Goal: Complete application form

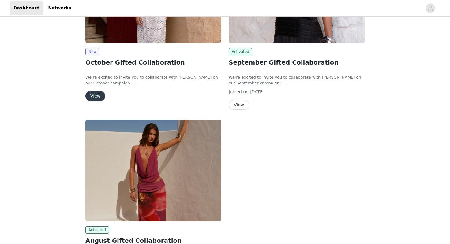
scroll to position [149, 0]
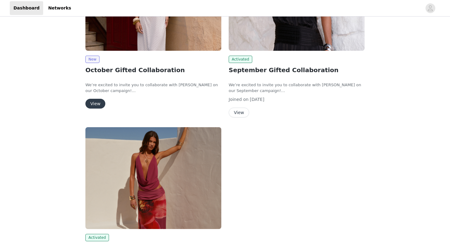
click at [241, 115] on button "View" at bounding box center [239, 113] width 21 height 10
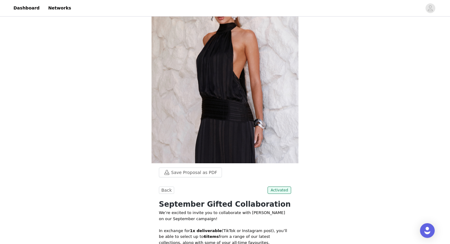
scroll to position [28, 0]
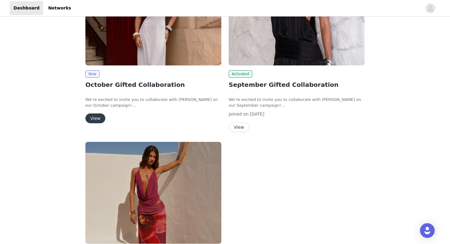
scroll to position [128, 0]
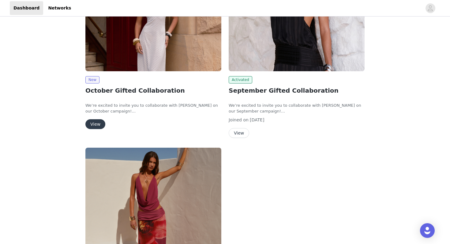
click at [127, 44] on img at bounding box center [153, 20] width 136 height 102
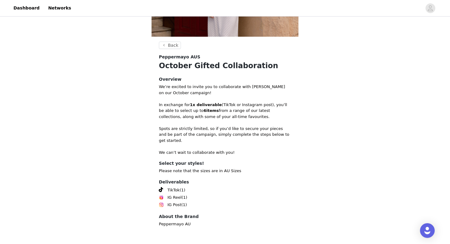
scroll to position [110, 0]
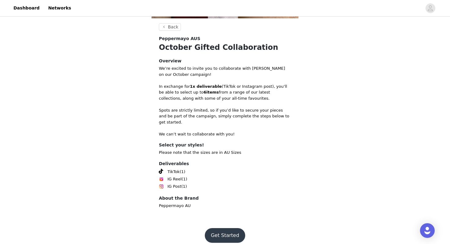
click at [225, 229] on button "Get Started" at bounding box center [225, 236] width 41 height 15
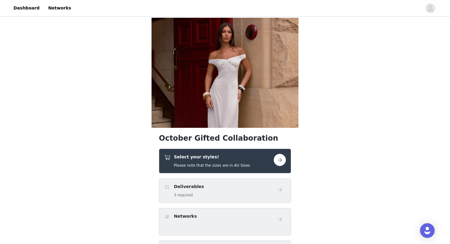
click at [273, 97] on img at bounding box center [225, 73] width 147 height 110
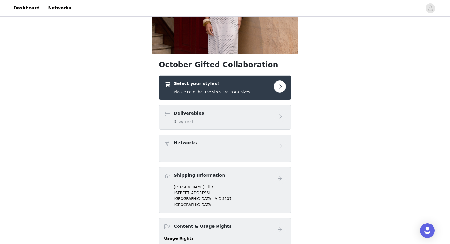
scroll to position [53, 0]
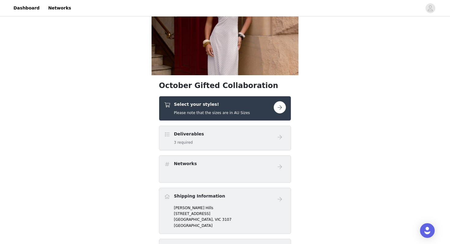
click at [283, 106] on button "button" at bounding box center [280, 107] width 12 height 12
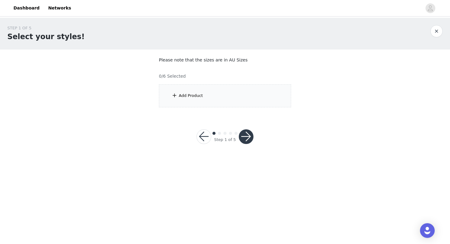
click at [219, 90] on div "Add Product" at bounding box center [225, 96] width 132 height 23
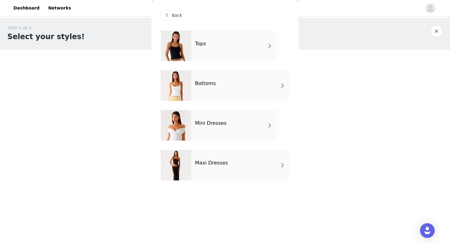
click at [263, 41] on div "Tops" at bounding box center [233, 46] width 85 height 31
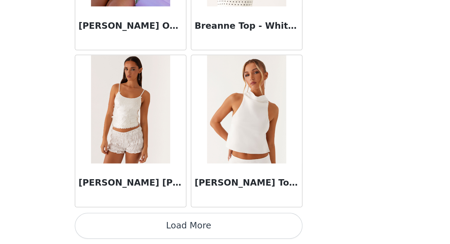
click at [245, 228] on button "Load More" at bounding box center [225, 234] width 129 height 15
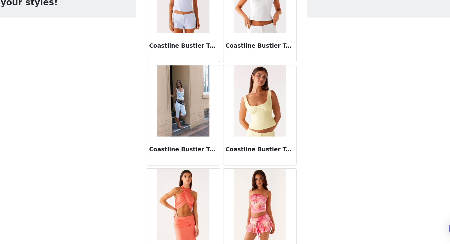
scroll to position [1581, 0]
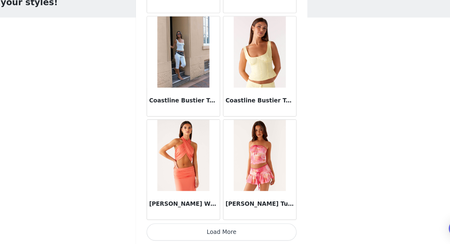
click at [241, 232] on button "Load More" at bounding box center [225, 234] width 129 height 15
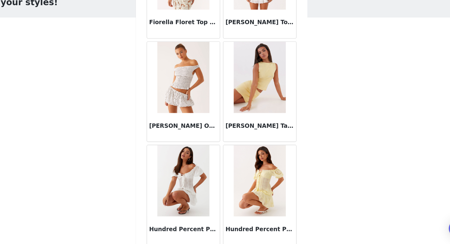
scroll to position [2470, 0]
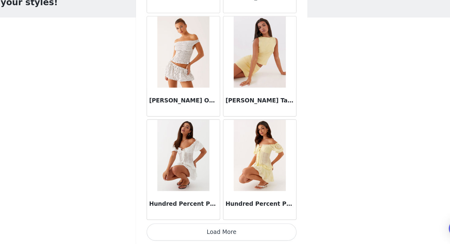
click at [208, 235] on button "Load More" at bounding box center [225, 234] width 129 height 15
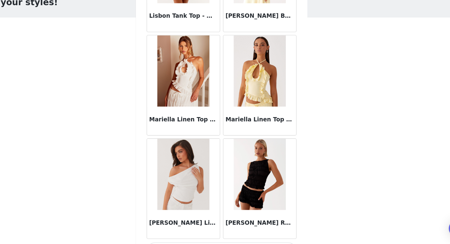
scroll to position [3358, 0]
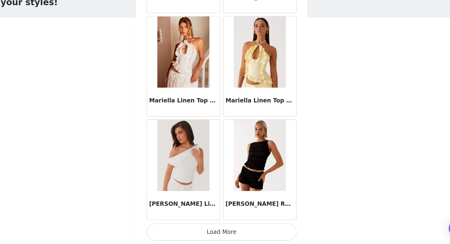
click at [219, 230] on button "Load More" at bounding box center [225, 234] width 129 height 15
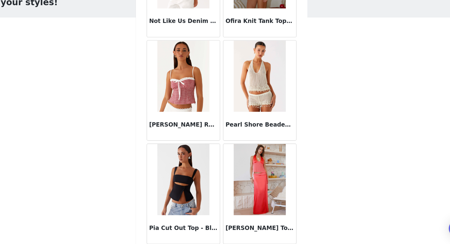
scroll to position [4247, 0]
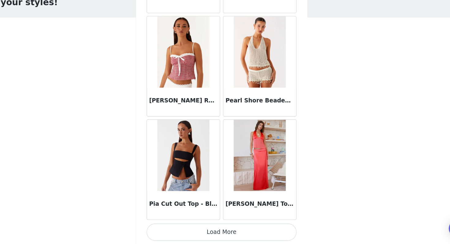
click at [218, 231] on button "Load More" at bounding box center [225, 234] width 129 height 15
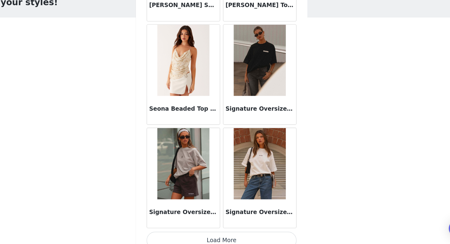
scroll to position [5135, 0]
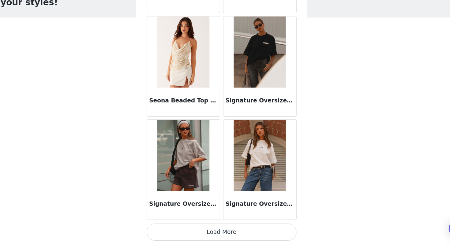
click at [232, 234] on button "Load More" at bounding box center [225, 234] width 129 height 15
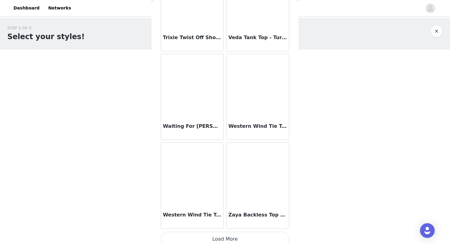
scroll to position [6024, 0]
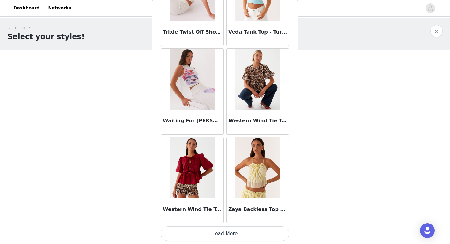
click at [209, 234] on button "Load More" at bounding box center [225, 234] width 129 height 15
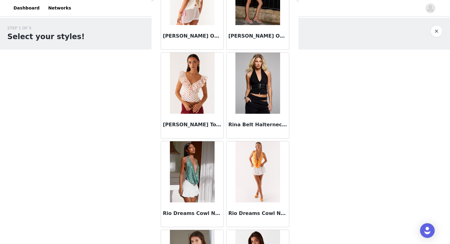
scroll to position [4597, 0]
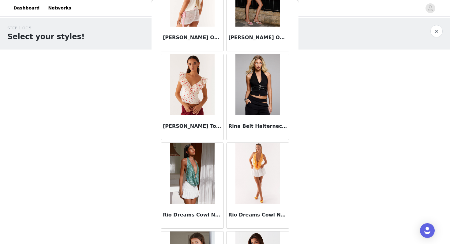
click at [189, 100] on img at bounding box center [192, 84] width 44 height 61
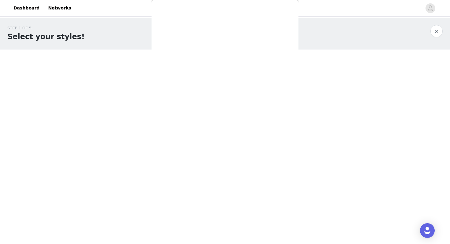
scroll to position [0, 0]
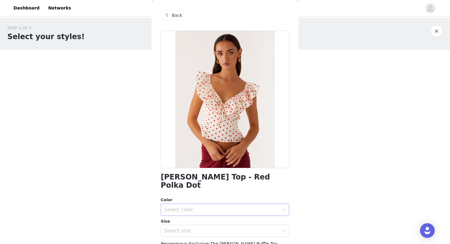
click at [207, 207] on div "Select color" at bounding box center [222, 210] width 115 height 6
click at [191, 213] on li "Red Polka Dot" at bounding box center [225, 215] width 129 height 10
click at [186, 225] on div "Select size" at bounding box center [223, 231] width 117 height 12
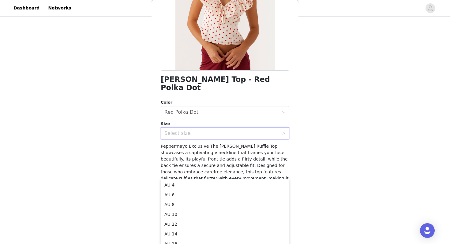
scroll to position [62, 0]
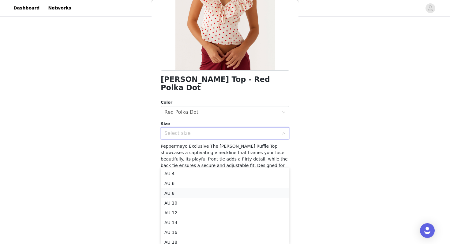
click at [182, 192] on li "AU 8" at bounding box center [225, 194] width 129 height 10
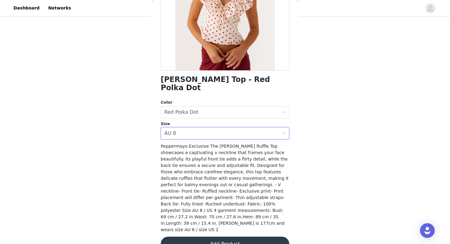
scroll to position [0, 0]
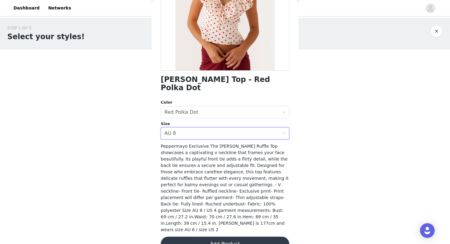
click at [201, 237] on button "Add Product" at bounding box center [225, 244] width 129 height 15
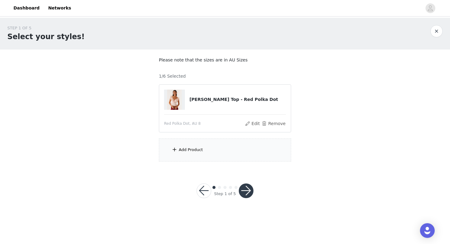
click at [196, 146] on div "Add Product" at bounding box center [225, 150] width 132 height 23
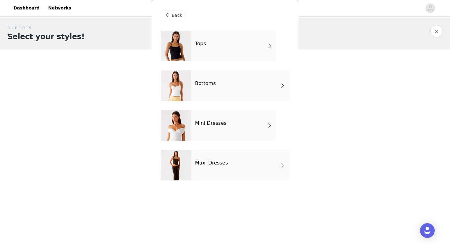
click at [220, 96] on div "Bottoms" at bounding box center [240, 85] width 98 height 31
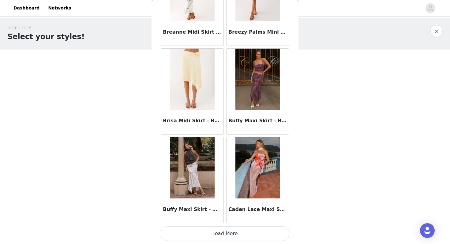
click at [218, 234] on button "Load More" at bounding box center [225, 234] width 129 height 15
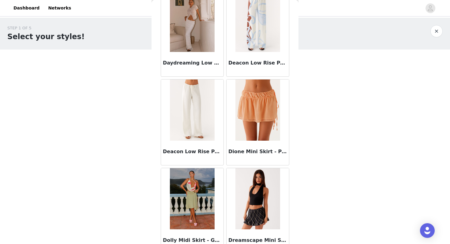
scroll to position [1581, 0]
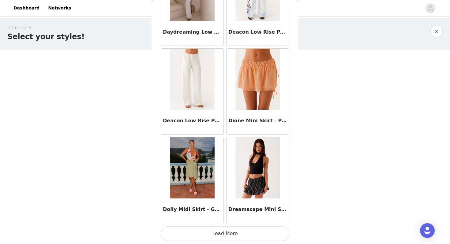
click at [201, 234] on button "Load More" at bounding box center [225, 234] width 129 height 15
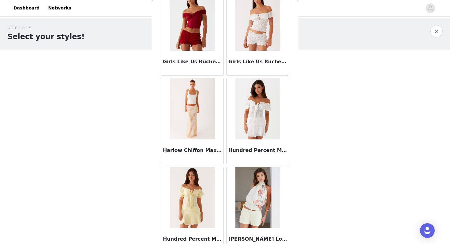
scroll to position [2470, 0]
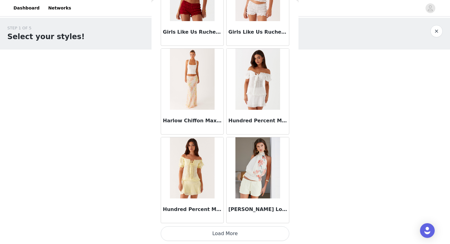
click at [241, 233] on button "Load More" at bounding box center [225, 234] width 129 height 15
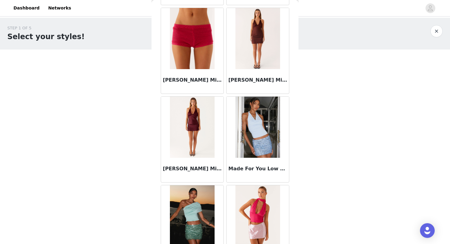
scroll to position [3358, 0]
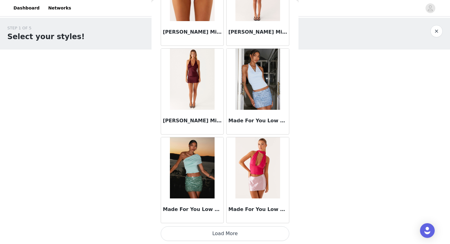
click at [239, 234] on button "Load More" at bounding box center [225, 234] width 129 height 15
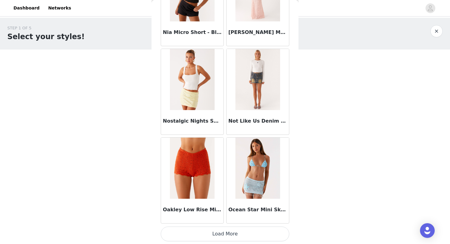
scroll to position [4247, 0]
click at [240, 233] on button "Load More" at bounding box center [225, 234] width 129 height 15
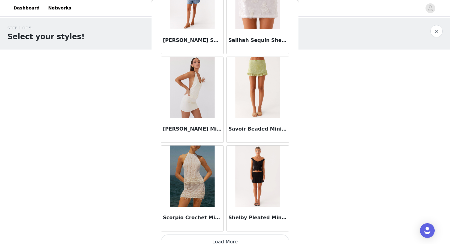
scroll to position [5135, 0]
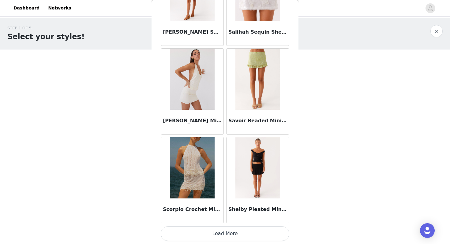
click at [254, 230] on button "Load More" at bounding box center [225, 234] width 129 height 15
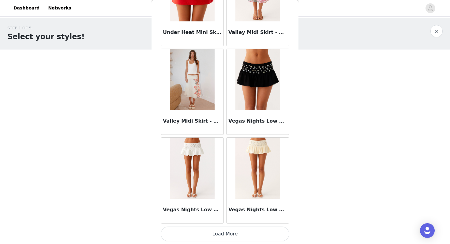
scroll to position [6024, 0]
click at [237, 234] on button "Load More" at bounding box center [225, 234] width 129 height 15
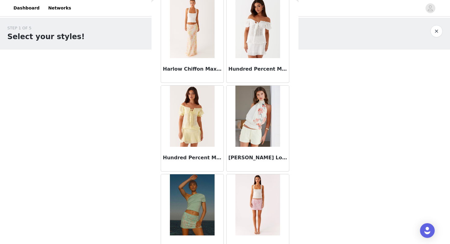
scroll to position [2519, 0]
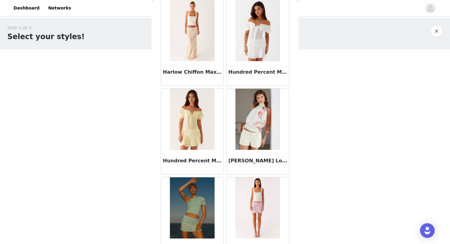
click at [257, 148] on img at bounding box center [258, 119] width 44 height 61
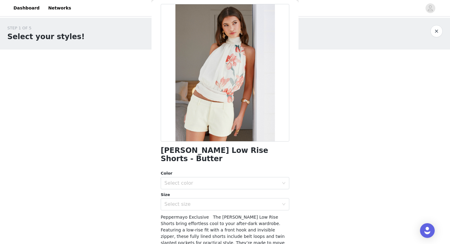
scroll to position [27, 0]
click at [233, 180] on div "Select color" at bounding box center [222, 183] width 115 height 6
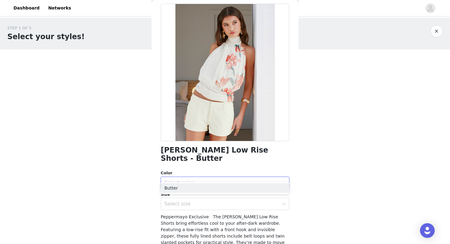
scroll to position [0, 0]
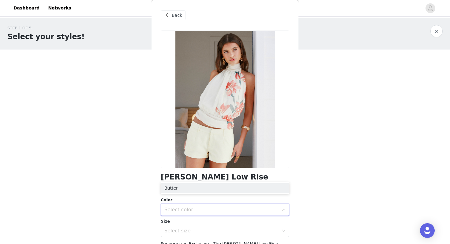
click at [165, 13] on span at bounding box center [166, 15] width 7 height 7
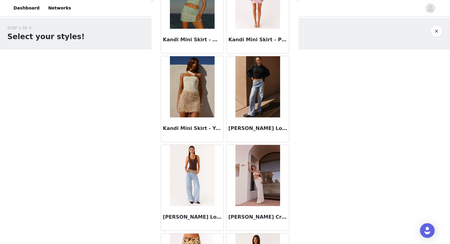
scroll to position [2746, 0]
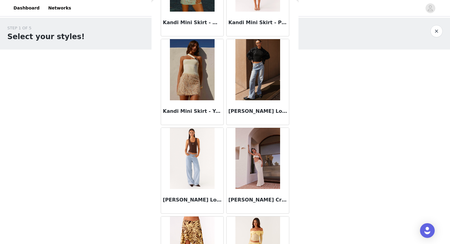
click at [202, 164] on img at bounding box center [192, 158] width 44 height 61
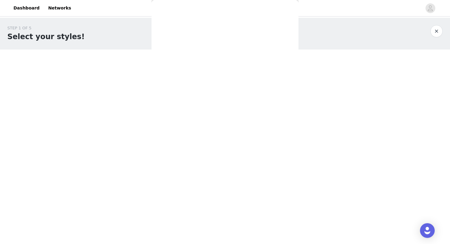
scroll to position [0, 0]
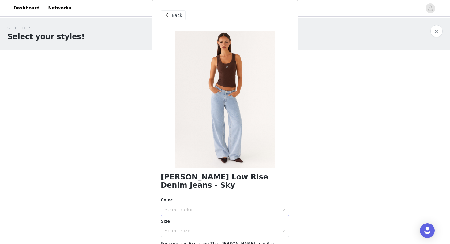
click at [188, 207] on div "Select color" at bounding box center [222, 210] width 115 height 6
click at [175, 216] on li "Sky" at bounding box center [225, 215] width 129 height 10
click at [175, 228] on div "Select size" at bounding box center [222, 231] width 115 height 6
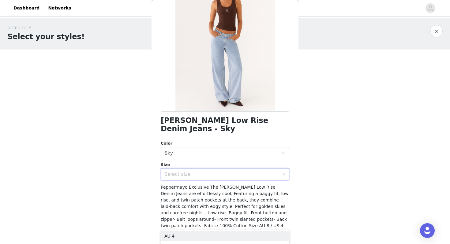
scroll to position [57, 0]
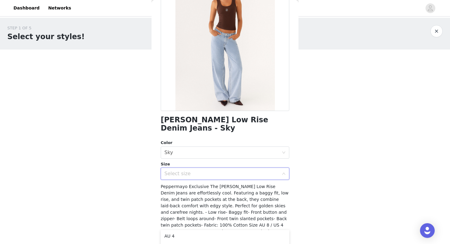
click at [186, 171] on div "Select size" at bounding box center [222, 174] width 115 height 6
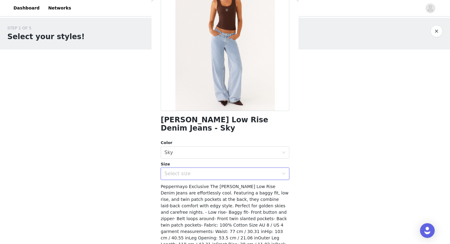
click at [238, 171] on div "Select size" at bounding box center [222, 174] width 115 height 6
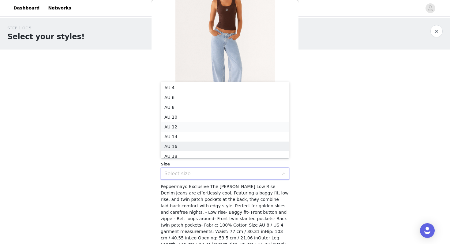
scroll to position [3, 0]
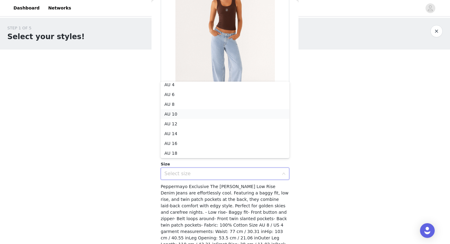
click at [191, 112] on li "AU 10" at bounding box center [225, 114] width 129 height 10
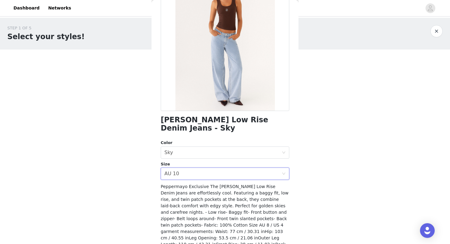
scroll to position [85, 0]
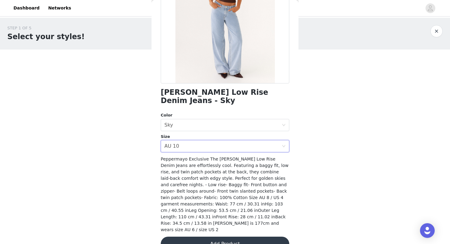
click at [200, 237] on button "Add Product" at bounding box center [225, 244] width 129 height 15
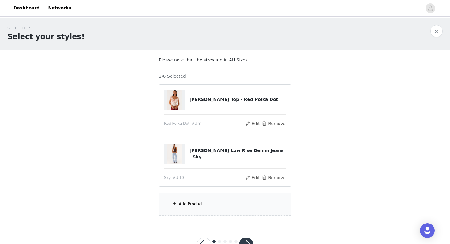
click at [195, 209] on div "Add Product" at bounding box center [225, 204] width 132 height 23
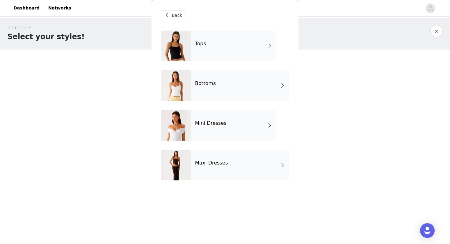
click at [207, 169] on div "Maxi Dresses" at bounding box center [240, 165] width 98 height 31
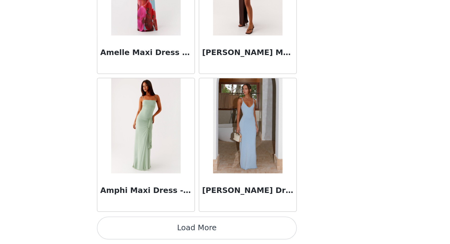
scroll to position [23, 0]
click at [259, 237] on button "Load More" at bounding box center [225, 234] width 129 height 15
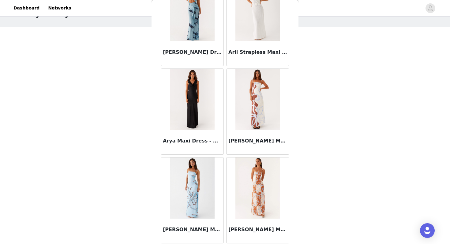
scroll to position [1581, 0]
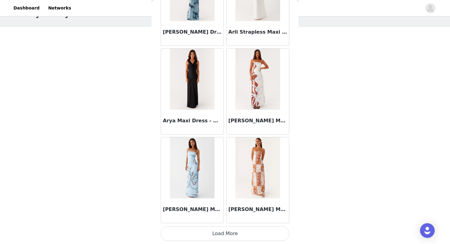
click at [241, 232] on button "Load More" at bounding box center [225, 234] width 129 height 15
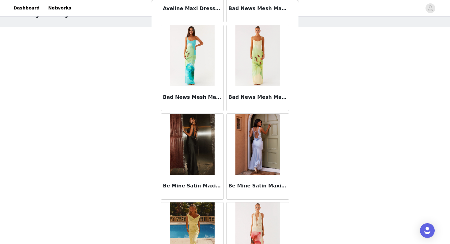
scroll to position [2470, 0]
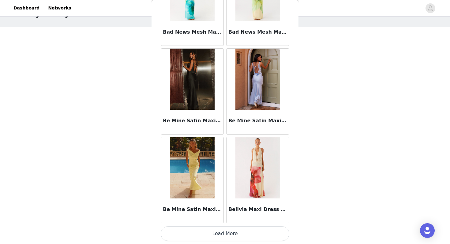
click at [241, 236] on button "Load More" at bounding box center [225, 234] width 129 height 15
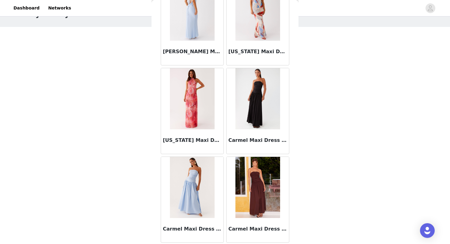
scroll to position [3358, 0]
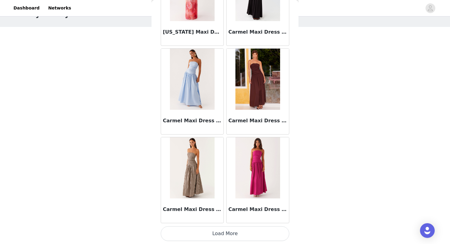
click at [225, 232] on button "Load More" at bounding box center [225, 234] width 129 height 15
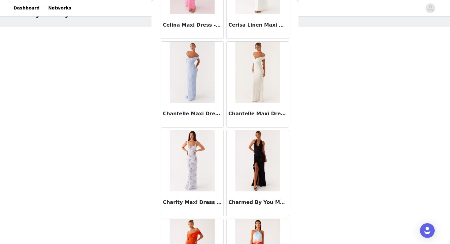
scroll to position [4076, 0]
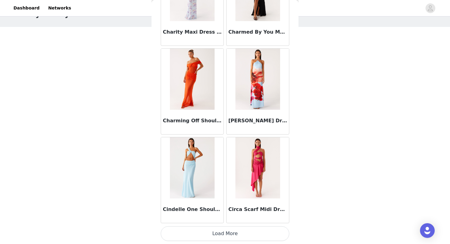
click at [251, 234] on button "Load More" at bounding box center [225, 234] width 129 height 15
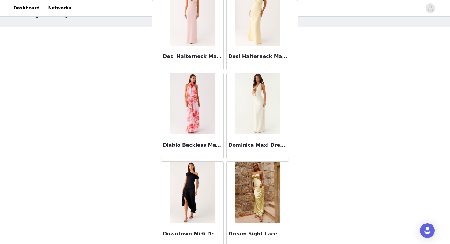
scroll to position [5135, 0]
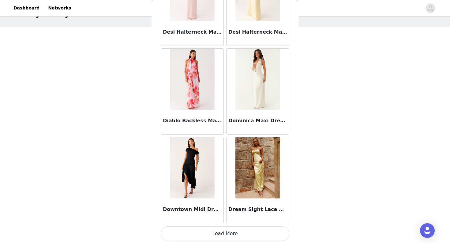
click at [233, 235] on button "Load More" at bounding box center [225, 234] width 129 height 15
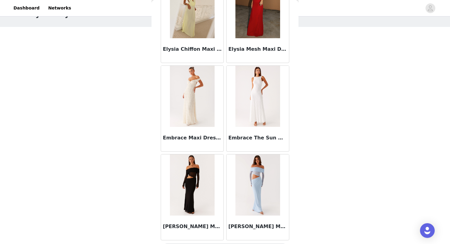
scroll to position [6024, 0]
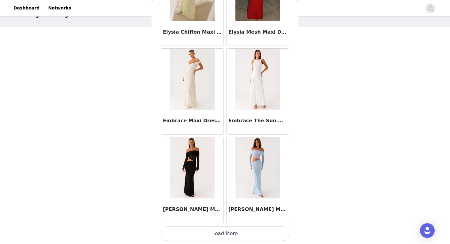
click at [253, 231] on button "Load More" at bounding box center [225, 234] width 129 height 15
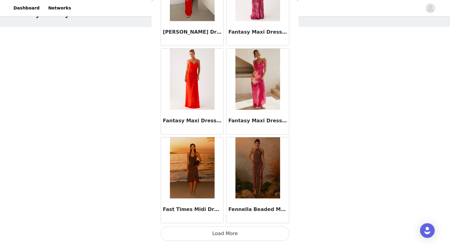
scroll to position [6912, 0]
click at [233, 232] on button "Load More" at bounding box center [225, 234] width 129 height 15
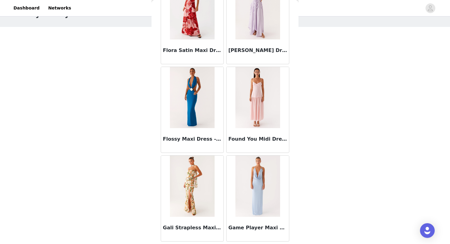
scroll to position [7801, 0]
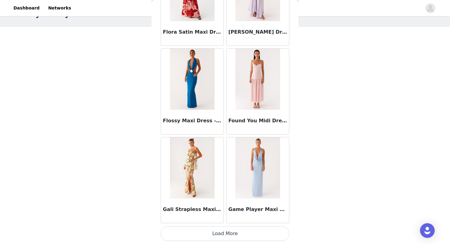
click at [236, 231] on button "Load More" at bounding box center [225, 234] width 129 height 15
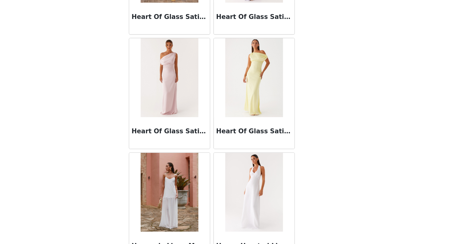
scroll to position [8689, 0]
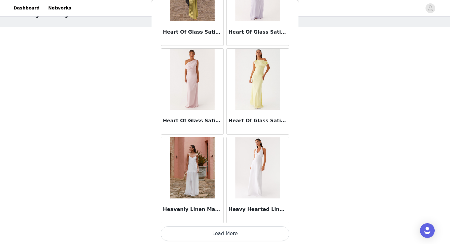
click at [215, 235] on button "Load More" at bounding box center [225, 234] width 129 height 15
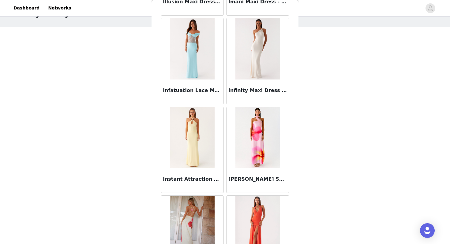
scroll to position [9578, 0]
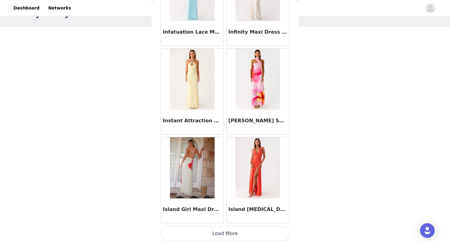
click at [232, 230] on button "Load More" at bounding box center [225, 234] width 129 height 15
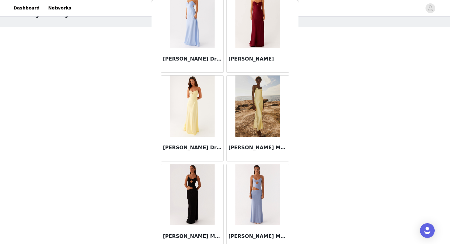
scroll to position [10466, 0]
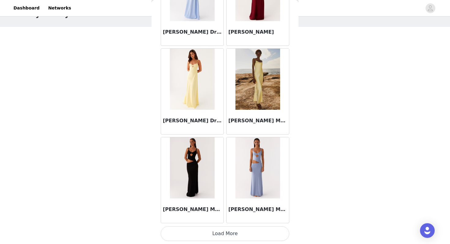
click at [231, 239] on button "Load More" at bounding box center [225, 234] width 129 height 15
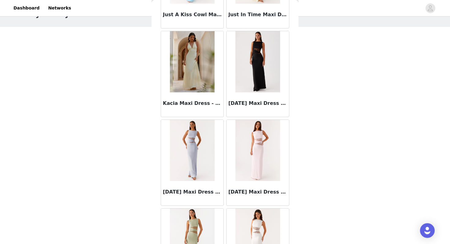
scroll to position [11355, 0]
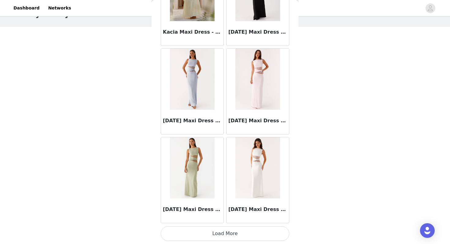
click at [215, 235] on button "Load More" at bounding box center [225, 234] width 129 height 15
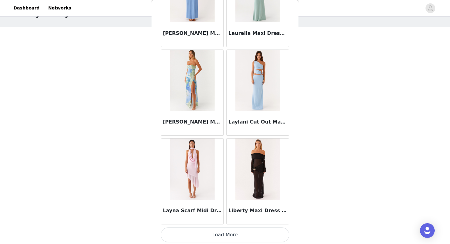
scroll to position [12243, 0]
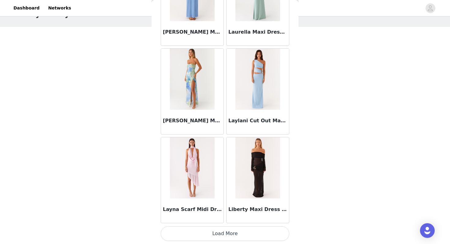
click at [214, 236] on button "Load More" at bounding box center [225, 234] width 129 height 15
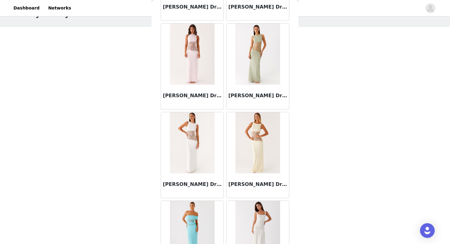
scroll to position [13131, 0]
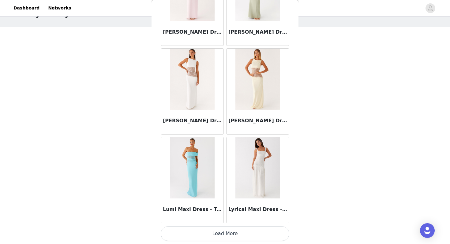
click at [203, 232] on button "Load More" at bounding box center [225, 234] width 129 height 15
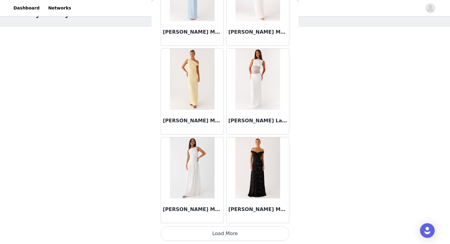
scroll to position [23, 0]
click at [229, 230] on button "Load More" at bounding box center [225, 234] width 129 height 15
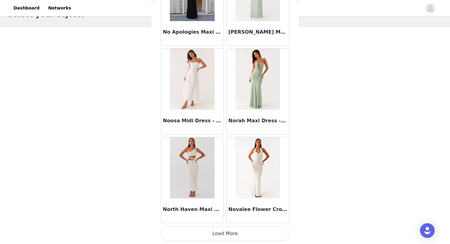
scroll to position [14908, 0]
click at [235, 232] on button "Load More" at bounding box center [225, 234] width 129 height 15
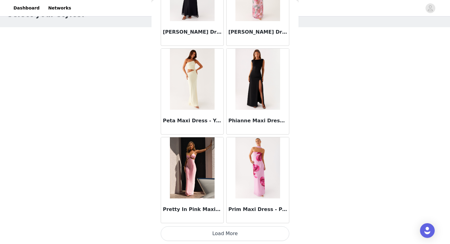
scroll to position [23, 0]
click at [229, 228] on button "Load More" at bounding box center [225, 234] width 129 height 15
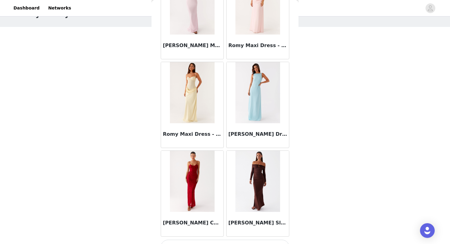
scroll to position [16685, 0]
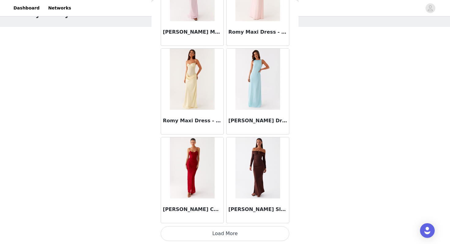
click at [233, 234] on button "Load More" at bounding box center [225, 234] width 129 height 15
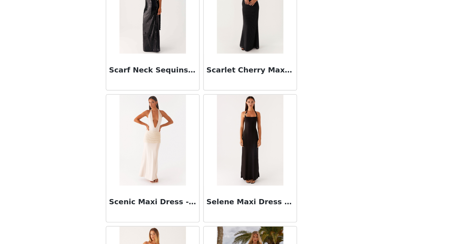
scroll to position [17574, 0]
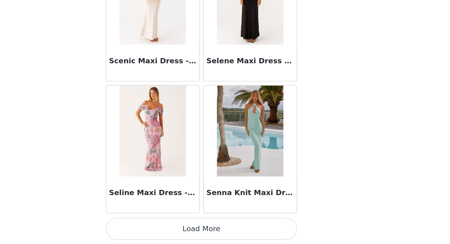
click at [225, 232] on button "Load More" at bounding box center [225, 234] width 129 height 15
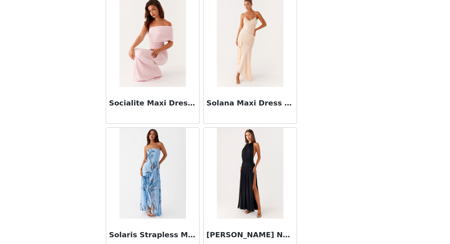
scroll to position [18462, 0]
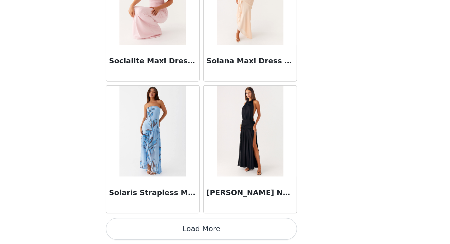
click at [230, 236] on button "Load More" at bounding box center [225, 234] width 129 height 15
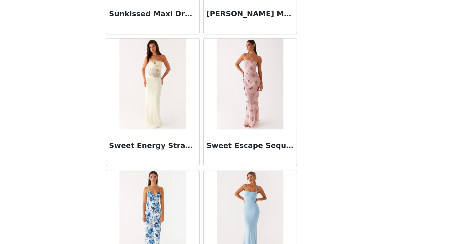
scroll to position [19351, 0]
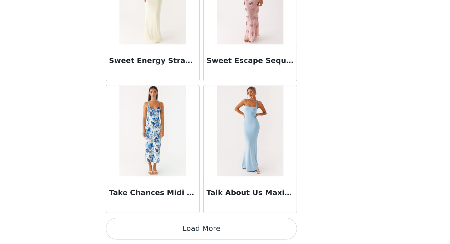
click at [256, 238] on button "Load More" at bounding box center [225, 234] width 129 height 15
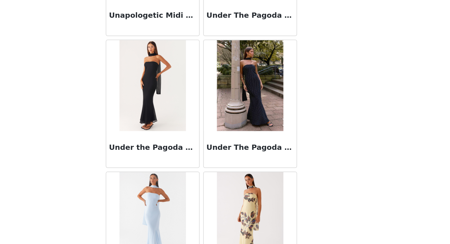
scroll to position [20239, 0]
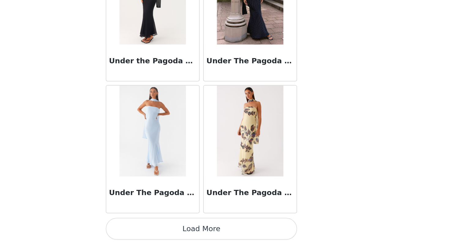
click at [231, 232] on button "Load More" at bounding box center [225, 234] width 129 height 15
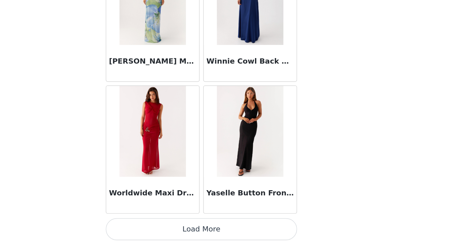
scroll to position [21128, 0]
click at [244, 233] on button "Load More" at bounding box center [225, 234] width 129 height 15
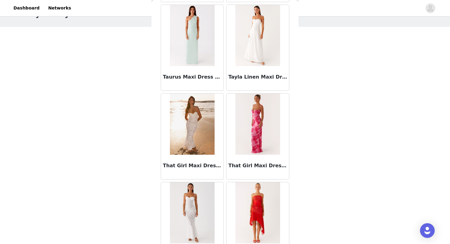
scroll to position [19659, 0]
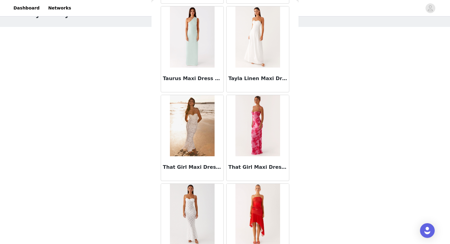
click at [203, 132] on img at bounding box center [192, 125] width 44 height 61
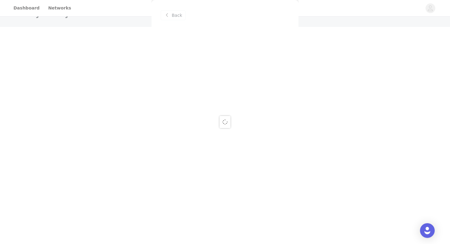
scroll to position [0, 0]
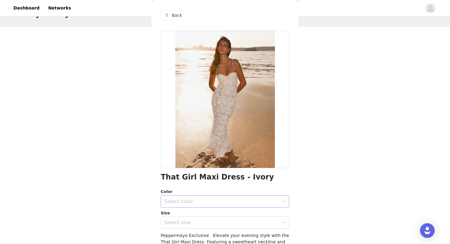
click at [195, 202] on div "Select color" at bounding box center [222, 202] width 115 height 6
click at [179, 214] on li "Ivory" at bounding box center [225, 215] width 129 height 10
click at [179, 223] on div "Select size" at bounding box center [222, 223] width 115 height 6
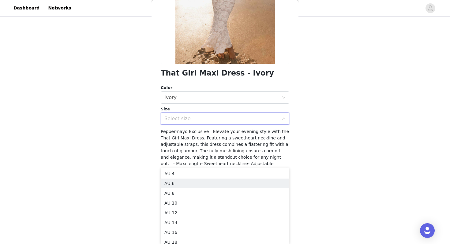
scroll to position [3, 0]
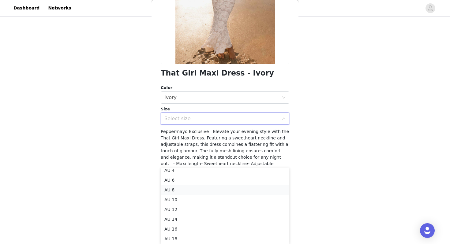
click at [174, 190] on li "AU 8" at bounding box center [225, 190] width 129 height 10
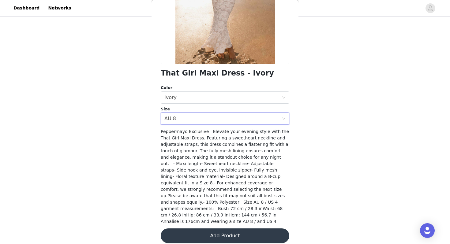
scroll to position [23, 0]
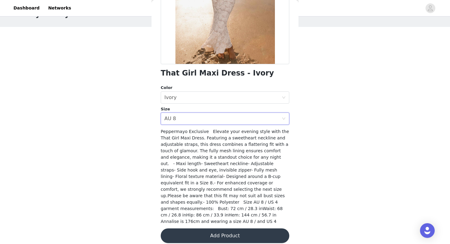
click at [194, 231] on button "Add Product" at bounding box center [225, 236] width 129 height 15
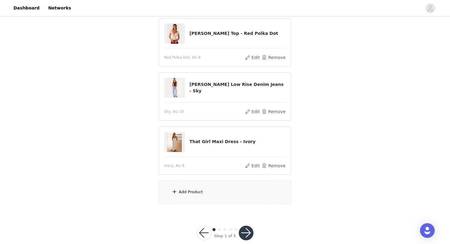
scroll to position [77, 0]
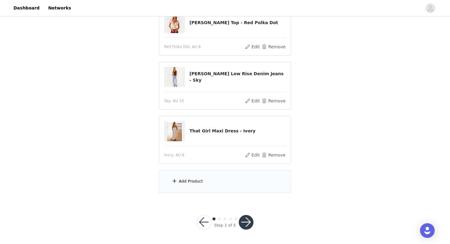
click at [204, 186] on div "Add Product" at bounding box center [225, 181] width 132 height 23
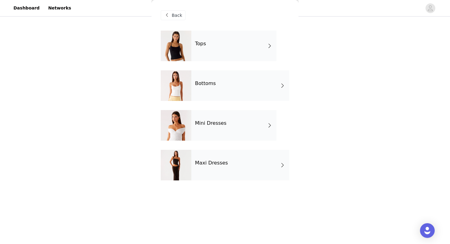
click at [212, 124] on h4 "Mini Dresses" at bounding box center [211, 124] width 32 height 6
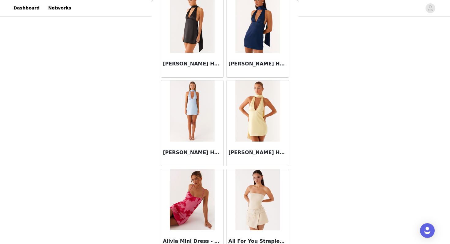
scroll to position [693, 0]
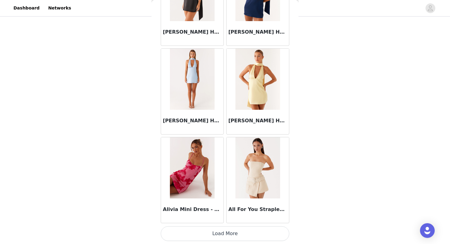
click at [233, 236] on button "Load More" at bounding box center [225, 234] width 129 height 15
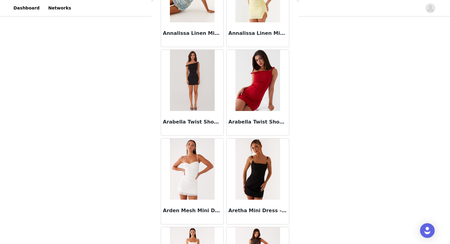
scroll to position [1349, 0]
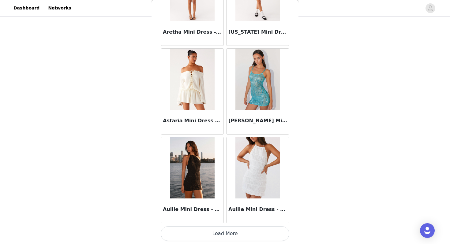
click at [248, 231] on button "Load More" at bounding box center [225, 234] width 129 height 15
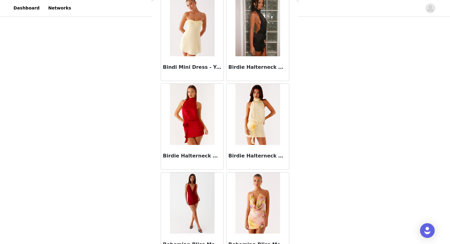
scroll to position [2470, 0]
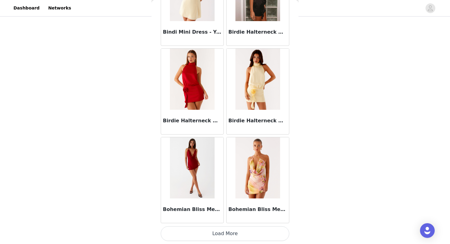
click at [251, 233] on button "Load More" at bounding box center [225, 234] width 129 height 15
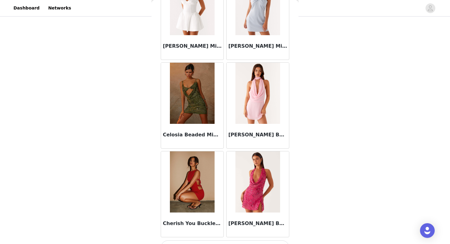
scroll to position [3358, 0]
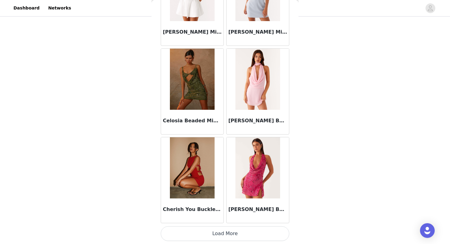
click at [229, 238] on button "Load More" at bounding box center [225, 234] width 129 height 15
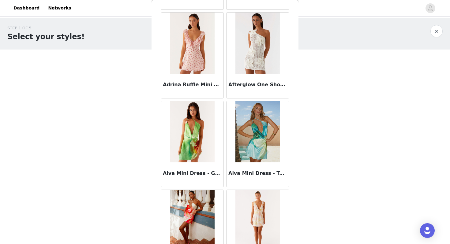
scroll to position [0, 0]
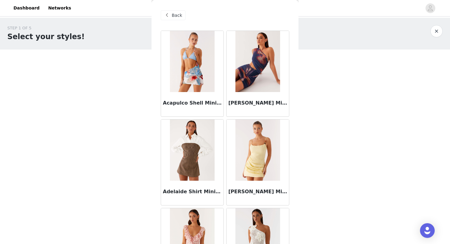
click at [176, 13] on span "Back" at bounding box center [177, 15] width 10 height 6
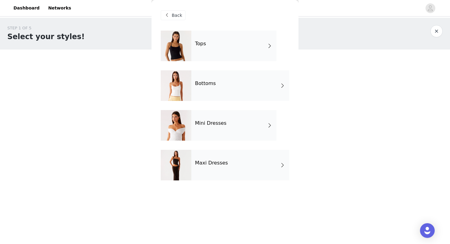
click at [176, 13] on span "Back" at bounding box center [177, 15] width 10 height 6
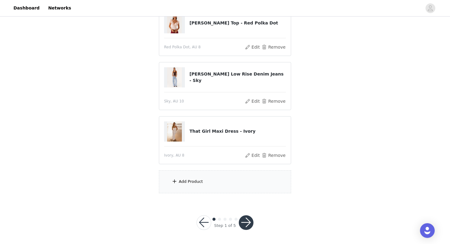
scroll to position [77, 0]
click at [205, 181] on div "Add Product" at bounding box center [225, 181] width 132 height 23
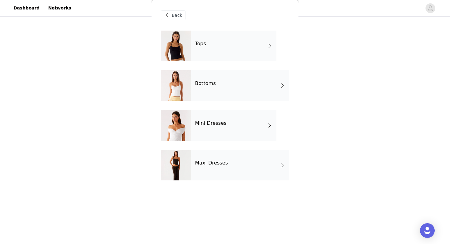
click at [209, 169] on div "Maxi Dresses" at bounding box center [240, 165] width 98 height 31
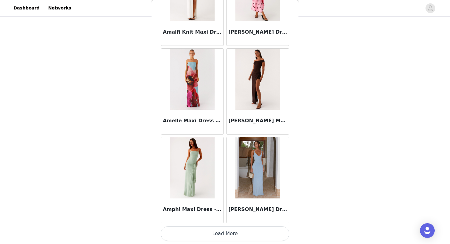
click at [215, 235] on button "Load More" at bounding box center [225, 234] width 129 height 15
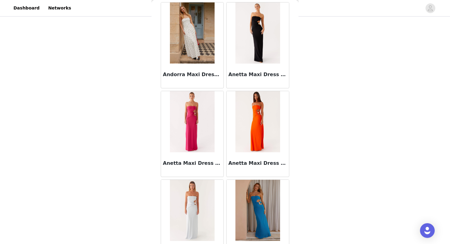
scroll to position [1090, 0]
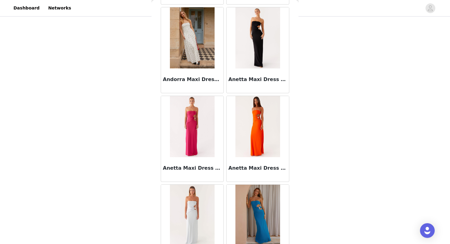
click at [209, 65] on img at bounding box center [192, 37] width 44 height 61
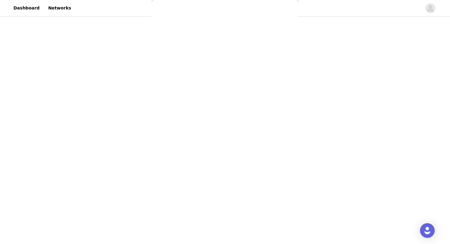
scroll to position [0, 0]
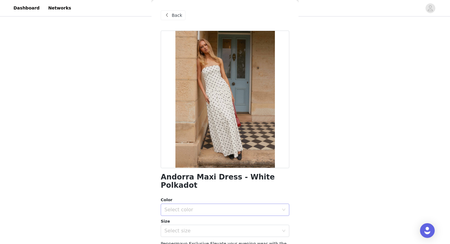
click at [180, 207] on div "Select color" at bounding box center [222, 210] width 115 height 6
click at [177, 214] on li "White Polkadot" at bounding box center [225, 215] width 129 height 10
click at [177, 228] on div "Select size" at bounding box center [222, 231] width 115 height 6
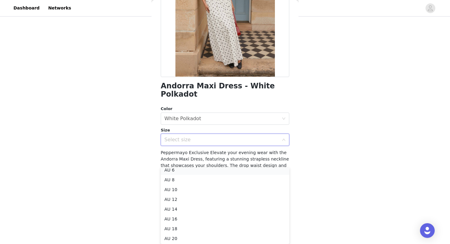
scroll to position [11, 0]
click at [175, 182] on li "AU 8" at bounding box center [225, 183] width 129 height 10
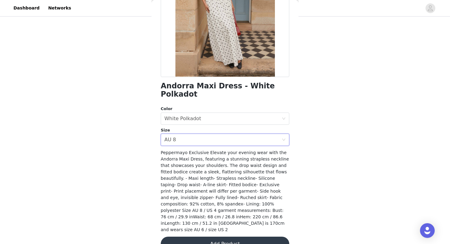
scroll to position [77, 0]
click at [202, 237] on button "Add Product" at bounding box center [225, 244] width 129 height 15
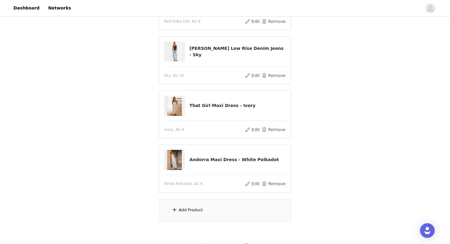
scroll to position [111, 0]
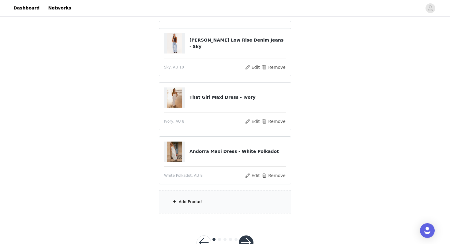
click at [209, 201] on div "Add Product" at bounding box center [225, 202] width 132 height 23
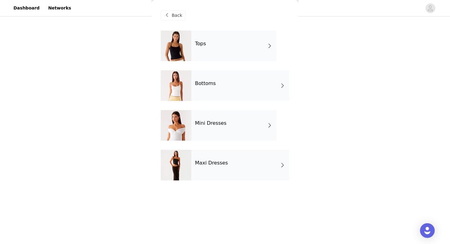
click at [225, 52] on div "Tops" at bounding box center [233, 46] width 85 height 31
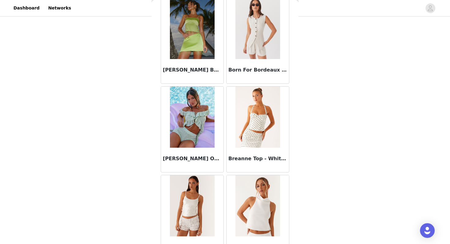
scroll to position [693, 0]
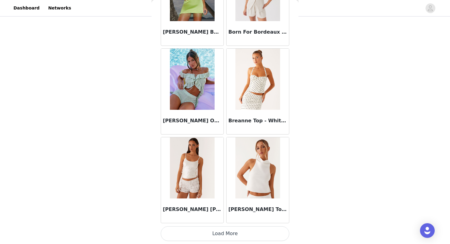
click at [247, 235] on button "Load More" at bounding box center [225, 234] width 129 height 15
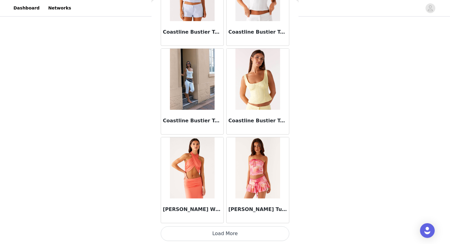
scroll to position [131, 0]
click at [228, 233] on button "Load More" at bounding box center [225, 234] width 129 height 15
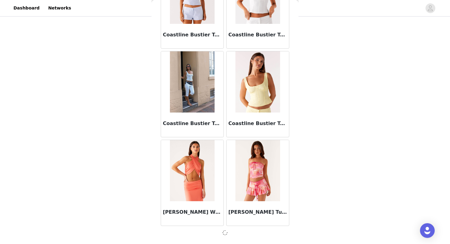
scroll to position [1579, 0]
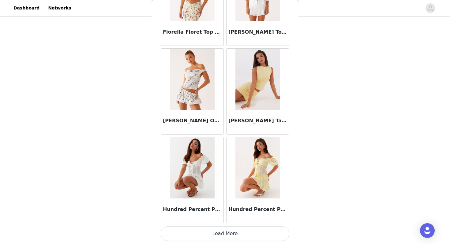
click at [226, 233] on button "Load More" at bounding box center [225, 234] width 129 height 15
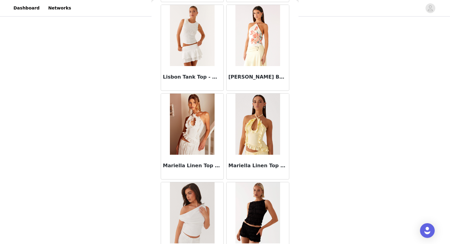
scroll to position [3358, 0]
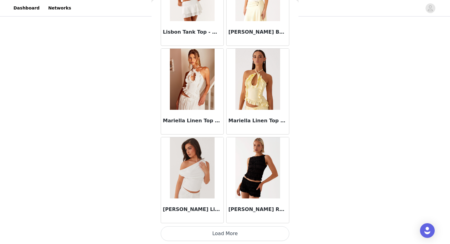
click at [225, 236] on button "Load More" at bounding box center [225, 234] width 129 height 15
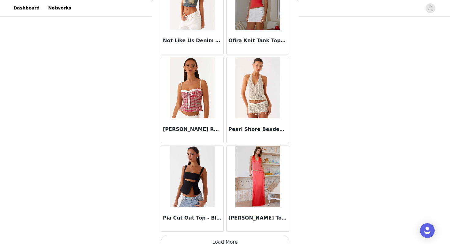
scroll to position [4247, 0]
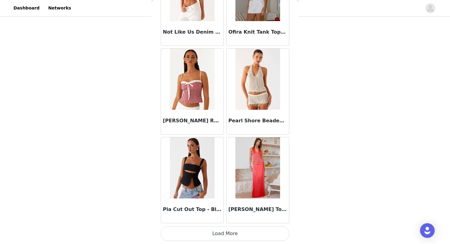
click at [229, 233] on button "Load More" at bounding box center [225, 234] width 129 height 15
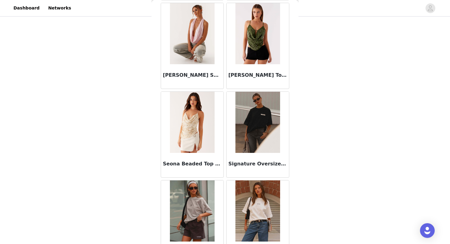
scroll to position [5135, 0]
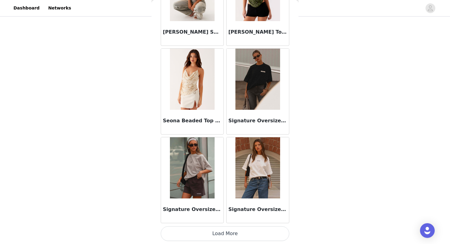
click at [205, 232] on button "Load More" at bounding box center [225, 234] width 129 height 15
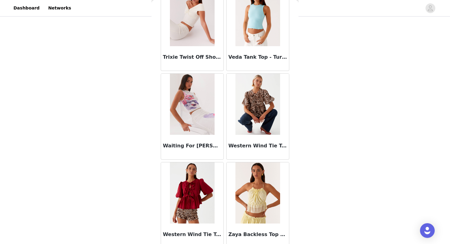
scroll to position [6024, 0]
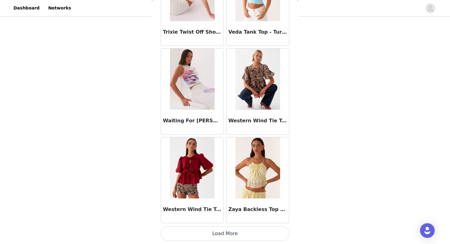
click at [222, 233] on button "Load More" at bounding box center [225, 234] width 129 height 15
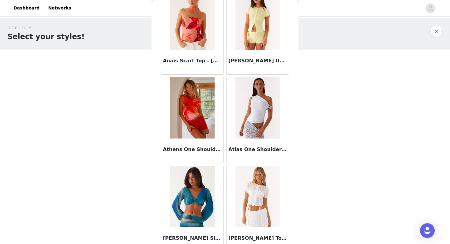
scroll to position [0, 0]
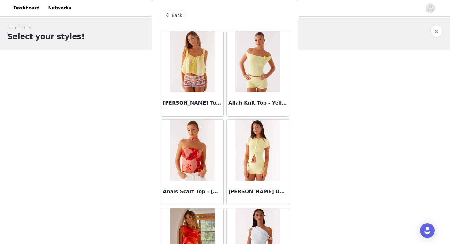
click at [178, 17] on span "Back" at bounding box center [177, 15] width 10 height 6
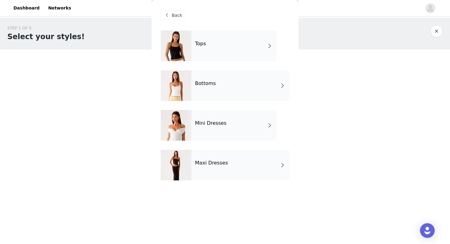
click at [209, 91] on div "Bottoms" at bounding box center [240, 85] width 98 height 31
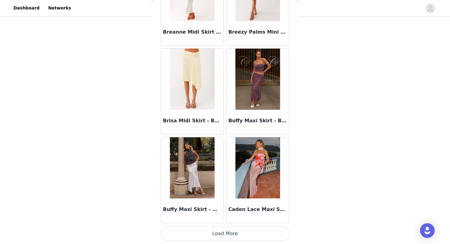
scroll to position [70, 0]
click at [203, 232] on button "Load More" at bounding box center [225, 234] width 129 height 15
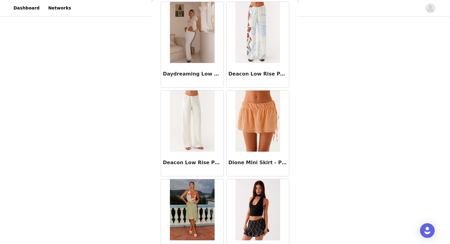
scroll to position [1581, 0]
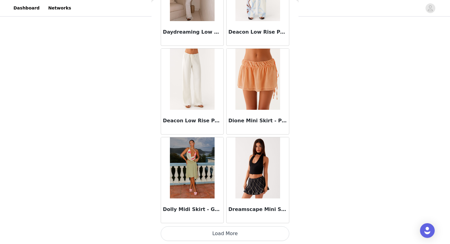
click at [215, 120] on h3 "Deacon Low Rise Pants - Butter" at bounding box center [192, 120] width 59 height 7
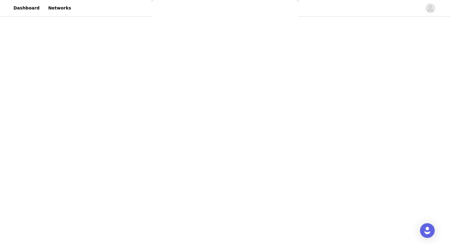
scroll to position [0, 0]
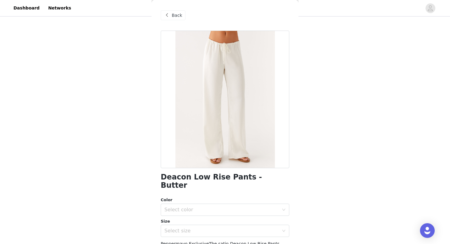
click at [176, 13] on span "Back" at bounding box center [177, 15] width 10 height 6
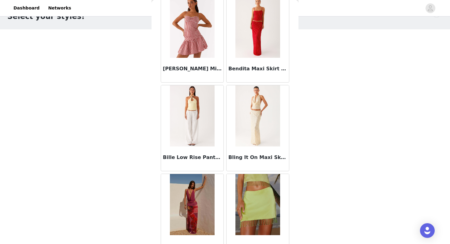
scroll to position [395, 0]
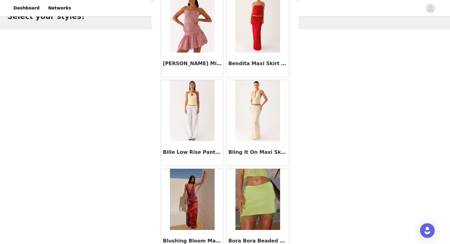
click at [192, 120] on img at bounding box center [192, 110] width 44 height 61
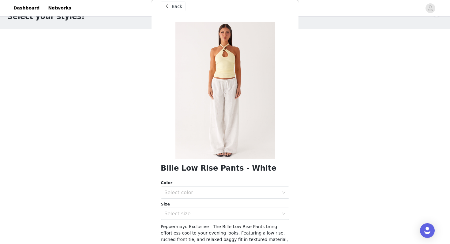
scroll to position [10, 0]
click at [174, 6] on span "Back" at bounding box center [177, 5] width 10 height 6
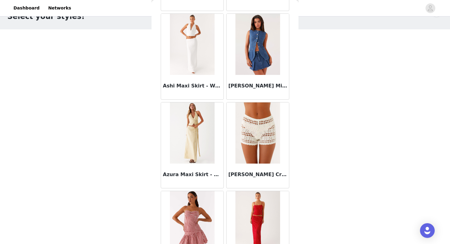
scroll to position [206, 0]
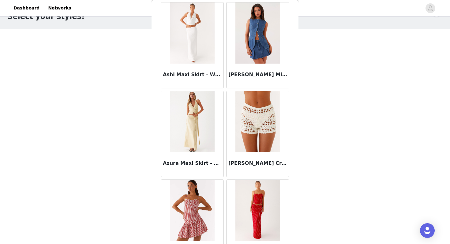
click at [205, 45] on img at bounding box center [192, 32] width 44 height 61
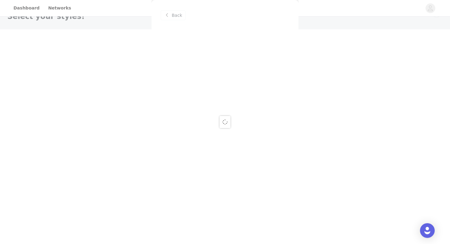
scroll to position [0, 0]
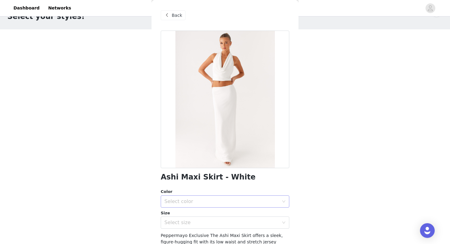
click at [222, 197] on div "Select color" at bounding box center [223, 202] width 117 height 12
click at [186, 215] on li "White" at bounding box center [225, 215] width 129 height 10
click at [184, 221] on div "Select size" at bounding box center [222, 223] width 115 height 6
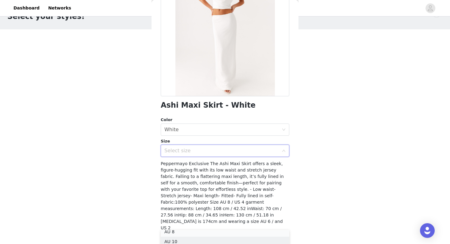
scroll to position [21, 0]
click at [180, 243] on li "AU 10" at bounding box center [225, 245] width 129 height 10
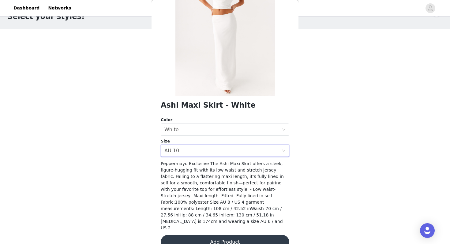
click at [196, 235] on button "Add Product" at bounding box center [225, 242] width 129 height 15
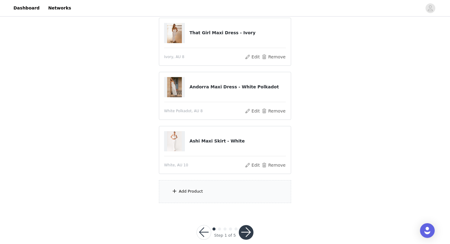
scroll to position [185, 0]
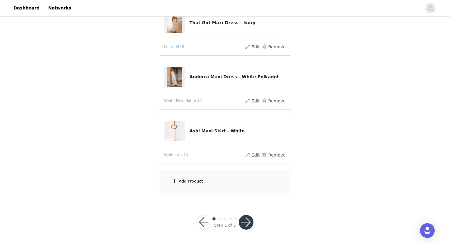
click at [200, 178] on div "Add Product" at bounding box center [225, 181] width 132 height 23
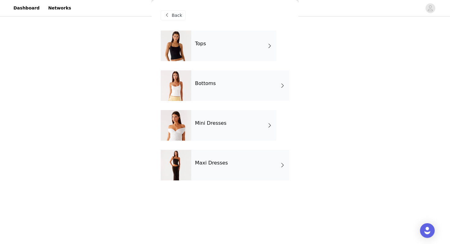
click at [227, 85] on div "Bottoms" at bounding box center [240, 85] width 98 height 31
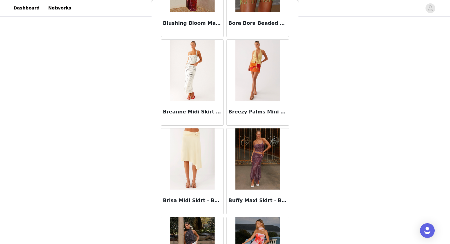
scroll to position [693, 0]
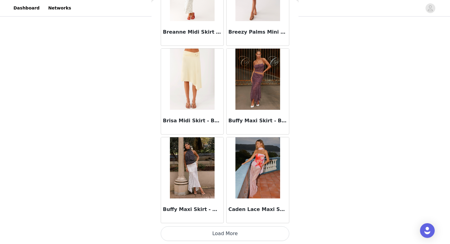
click at [223, 239] on button "Load More" at bounding box center [225, 234] width 129 height 15
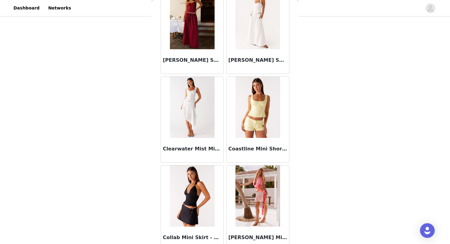
scroll to position [1114, 0]
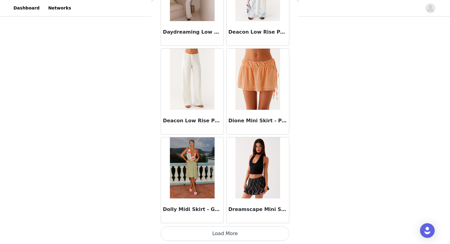
click at [232, 236] on button "Load More" at bounding box center [225, 234] width 129 height 15
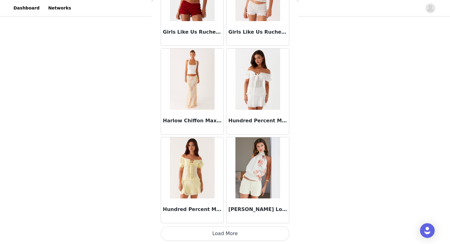
scroll to position [2470, 0]
click at [209, 230] on button "Load More" at bounding box center [225, 234] width 129 height 15
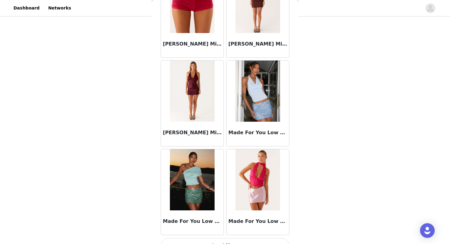
scroll to position [3358, 0]
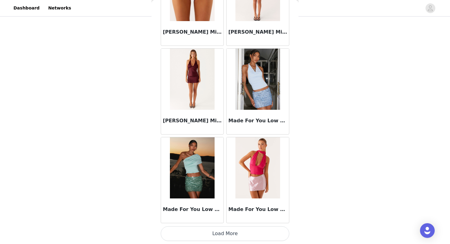
click at [212, 231] on button "Load More" at bounding box center [225, 234] width 129 height 15
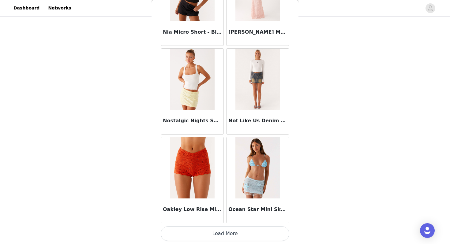
scroll to position [166, 0]
click at [232, 232] on button "Load More" at bounding box center [225, 234] width 129 height 15
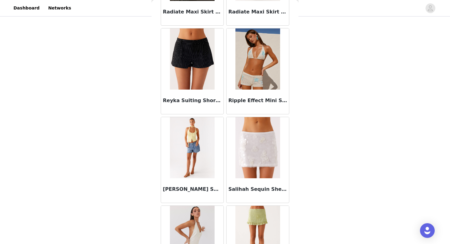
scroll to position [4977, 0]
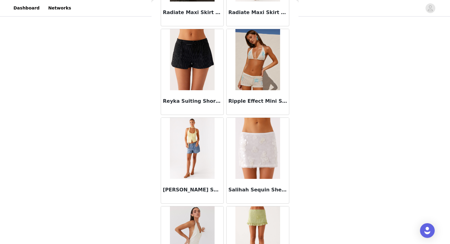
click at [203, 89] on img at bounding box center [192, 59] width 44 height 61
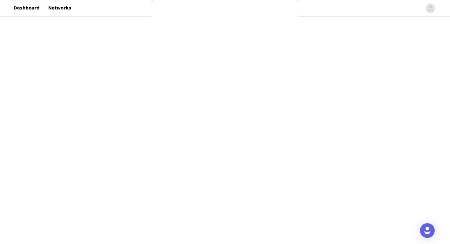
scroll to position [0, 0]
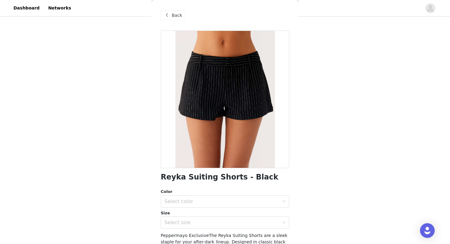
click at [175, 11] on div "Back" at bounding box center [173, 15] width 25 height 10
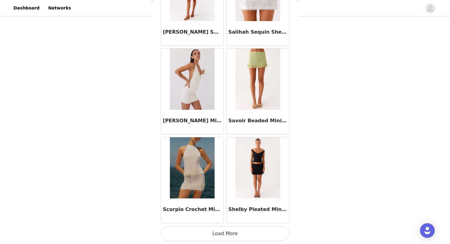
scroll to position [182, 0]
click at [211, 235] on button "Load More" at bounding box center [225, 234] width 129 height 15
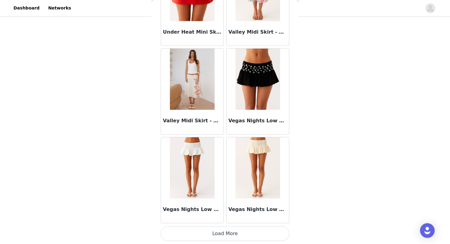
scroll to position [185, 0]
click at [215, 232] on button "Load More" at bounding box center [225, 234] width 129 height 15
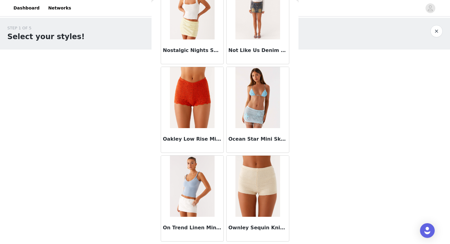
scroll to position [4315, 0]
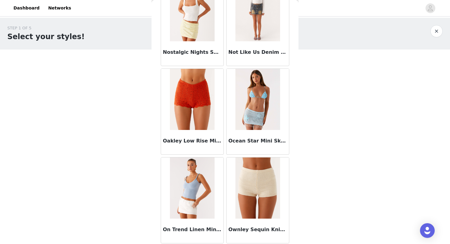
click at [259, 182] on img at bounding box center [258, 188] width 44 height 61
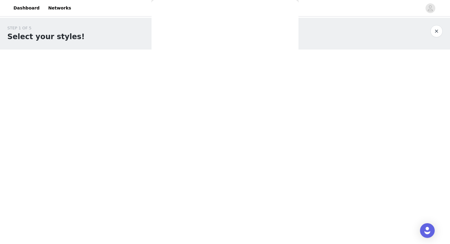
scroll to position [0, 0]
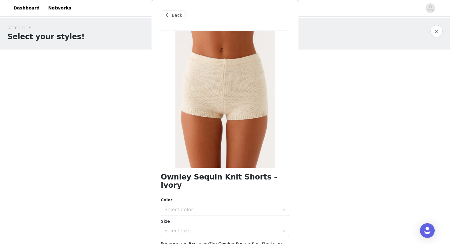
click at [169, 10] on div "Back" at bounding box center [225, 15] width 129 height 31
click at [169, 13] on span at bounding box center [166, 15] width 7 height 7
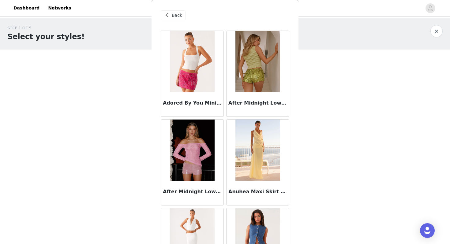
click at [176, 15] on span "Back" at bounding box center [177, 15] width 10 height 6
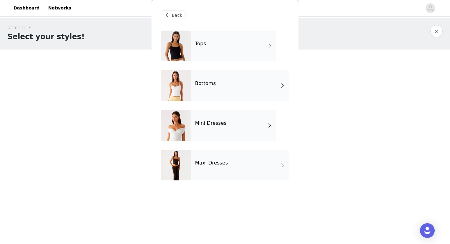
click at [229, 169] on div "Maxi Dresses" at bounding box center [240, 165] width 98 height 31
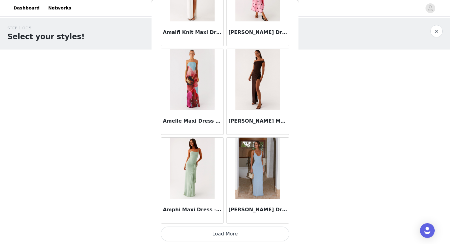
click at [224, 236] on button "Load More" at bounding box center [225, 234] width 129 height 15
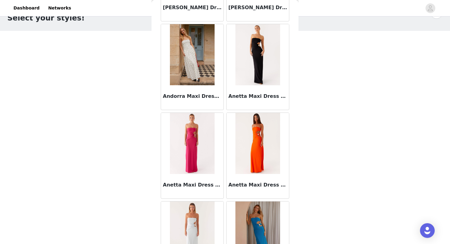
scroll to position [1073, 0]
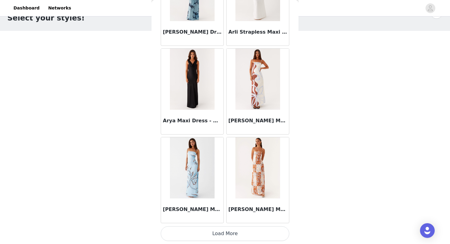
click at [230, 233] on button "Load More" at bounding box center [225, 234] width 129 height 15
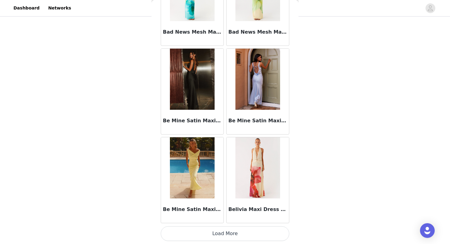
scroll to position [75, 0]
click at [254, 233] on button "Load More" at bounding box center [225, 234] width 129 height 15
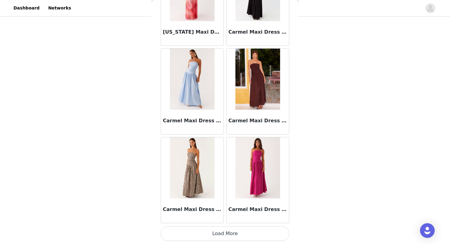
scroll to position [118, 0]
click at [228, 234] on button "Load More" at bounding box center [225, 234] width 129 height 15
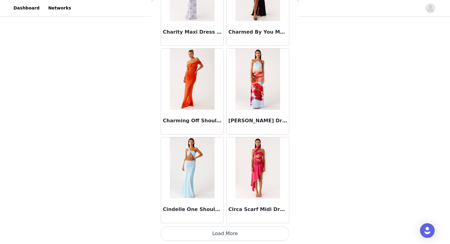
scroll to position [178, 0]
click at [205, 228] on button "Load More" at bounding box center [225, 234] width 129 height 15
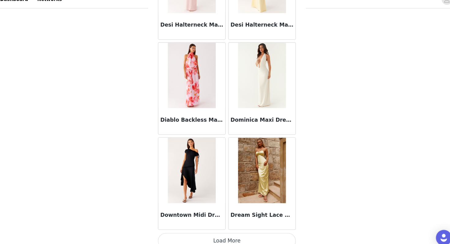
scroll to position [5135, 0]
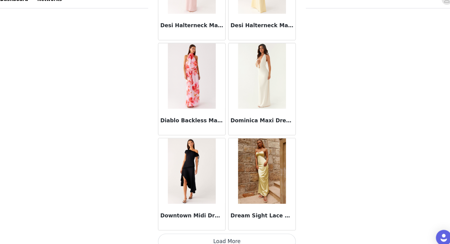
click at [219, 228] on button "Load More" at bounding box center [225, 234] width 129 height 15
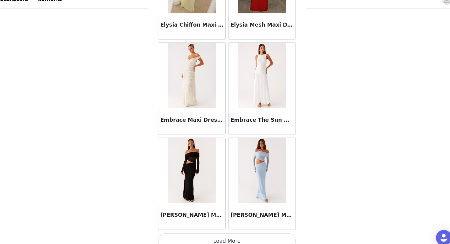
scroll to position [185, 0]
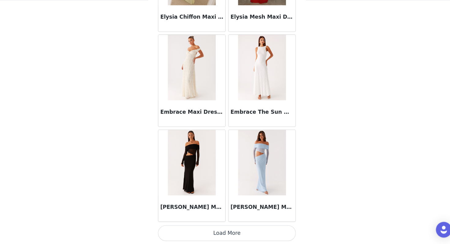
click at [230, 233] on button "Load More" at bounding box center [225, 234] width 129 height 15
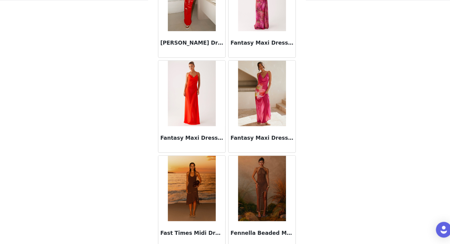
scroll to position [6912, 0]
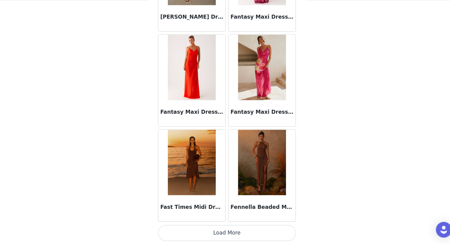
click at [229, 233] on button "Load More" at bounding box center [225, 234] width 129 height 15
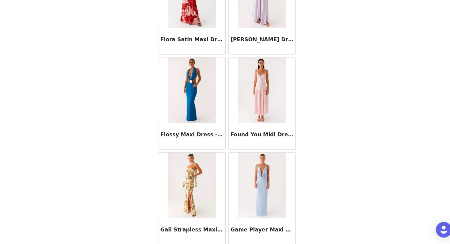
scroll to position [7801, 0]
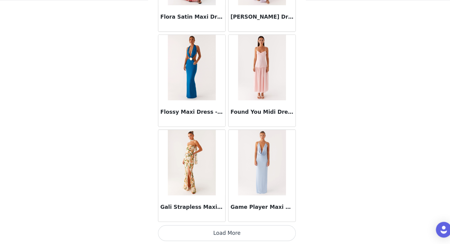
click at [225, 234] on button "Load More" at bounding box center [225, 234] width 129 height 15
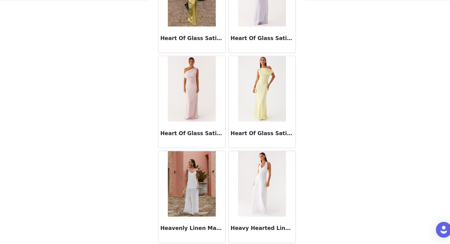
scroll to position [8689, 0]
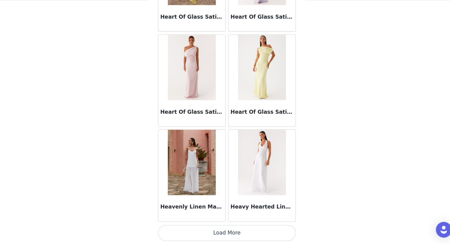
click at [216, 231] on button "Load More" at bounding box center [225, 234] width 129 height 15
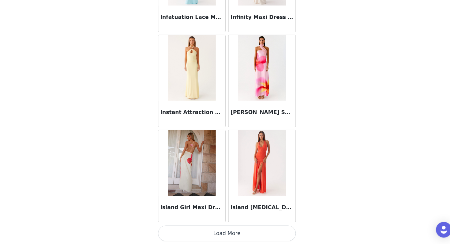
scroll to position [9578, 0]
click at [213, 230] on button "Load More" at bounding box center [225, 234] width 129 height 15
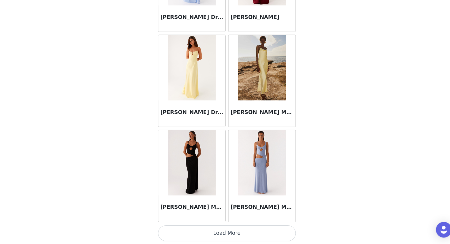
click at [212, 235] on button "Load More" at bounding box center [225, 234] width 129 height 15
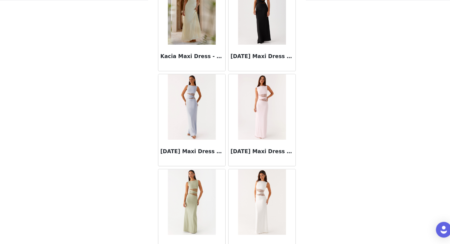
scroll to position [11355, 0]
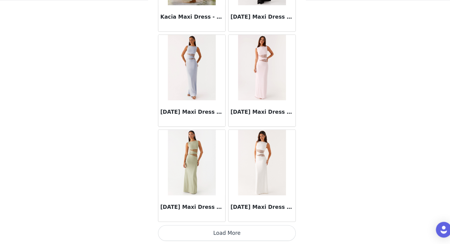
click at [212, 235] on button "Load More" at bounding box center [225, 234] width 129 height 15
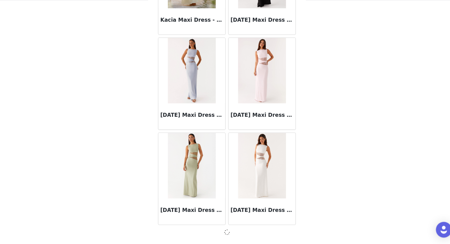
scroll to position [11352, 0]
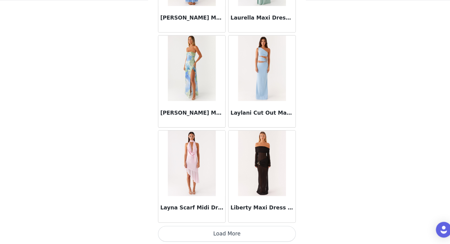
click at [209, 233] on button "Load More" at bounding box center [225, 234] width 129 height 15
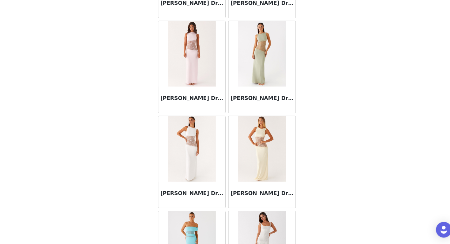
scroll to position [13131, 0]
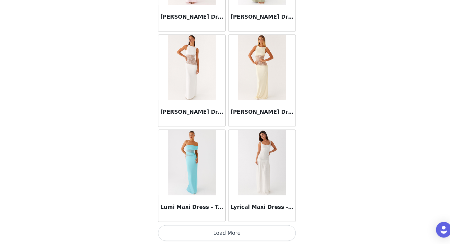
click at [224, 232] on button "Load More" at bounding box center [225, 234] width 129 height 15
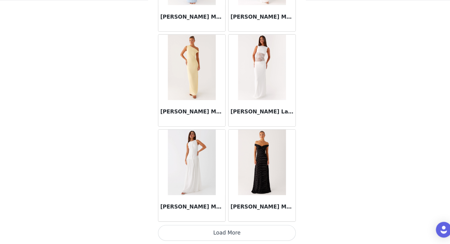
scroll to position [14019, 0]
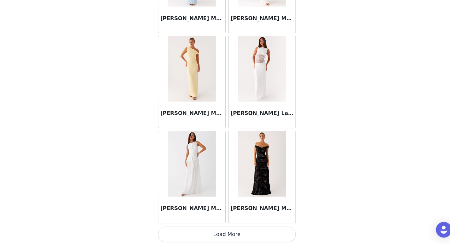
click at [212, 233] on button "Load More" at bounding box center [225, 235] width 129 height 15
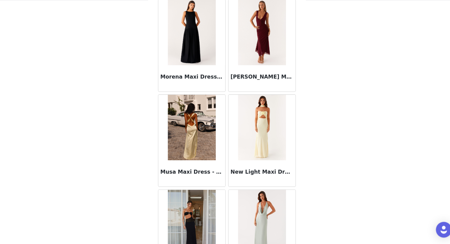
scroll to position [14680, 0]
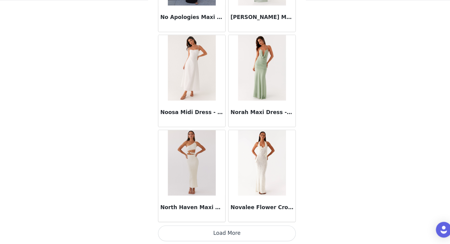
click at [185, 230] on button "Load More" at bounding box center [225, 234] width 129 height 15
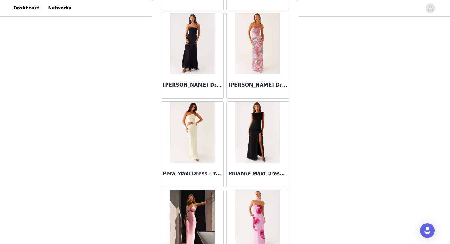
scroll to position [15797, 0]
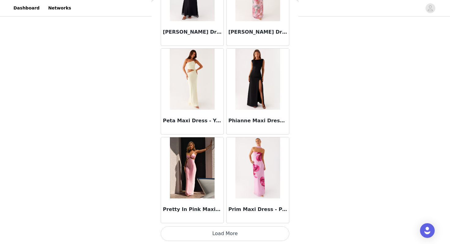
click at [222, 239] on button "Load More" at bounding box center [225, 234] width 129 height 15
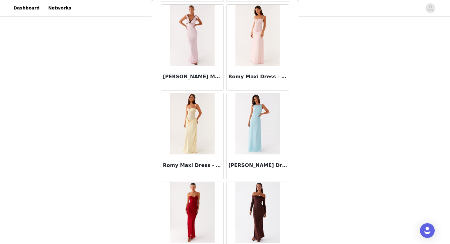
scroll to position [16685, 0]
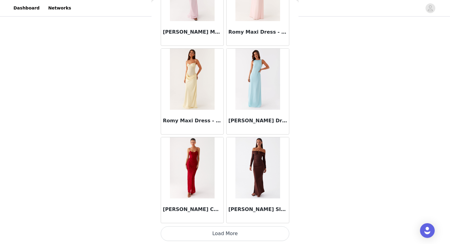
click at [250, 230] on button "Load More" at bounding box center [225, 234] width 129 height 15
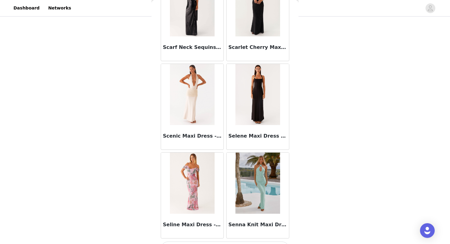
scroll to position [17574, 0]
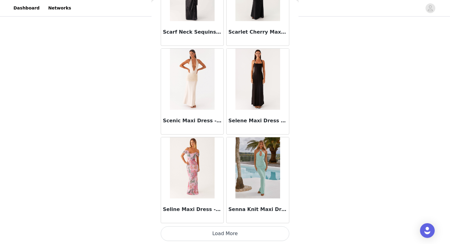
click at [224, 241] on button "Load More" at bounding box center [225, 234] width 129 height 15
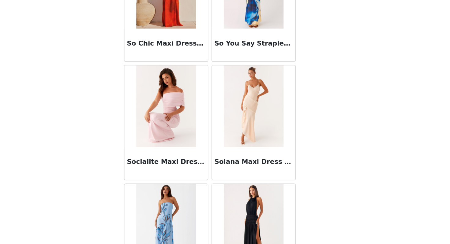
scroll to position [18462, 0]
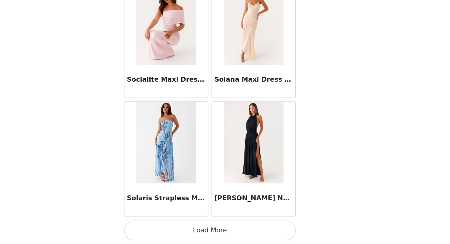
click at [231, 232] on button "Load More" at bounding box center [225, 234] width 129 height 15
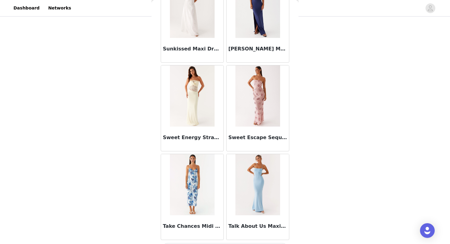
scroll to position [19351, 0]
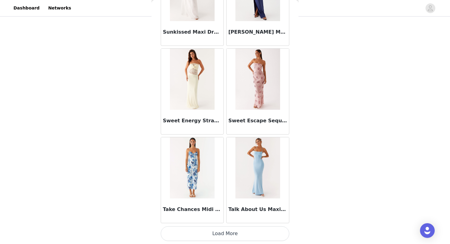
click at [179, 235] on button "Load More" at bounding box center [225, 234] width 129 height 15
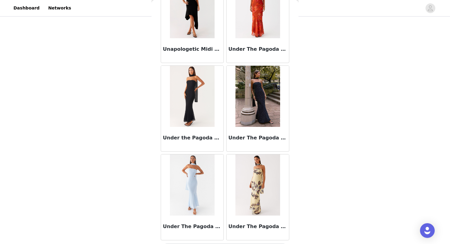
scroll to position [20239, 0]
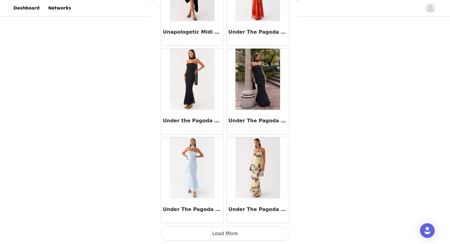
click at [230, 230] on button "Load More" at bounding box center [225, 234] width 129 height 15
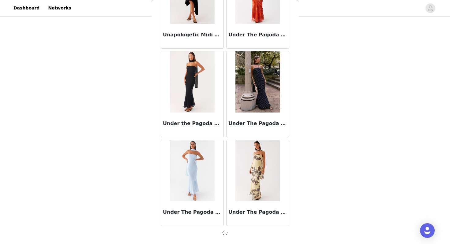
scroll to position [20236, 0]
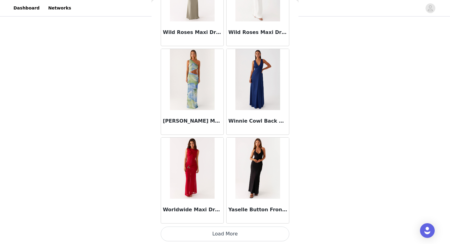
click at [223, 231] on button "Load More" at bounding box center [225, 234] width 129 height 15
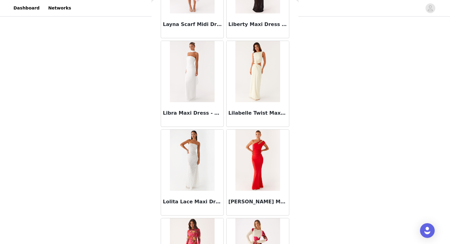
scroll to position [12427, 0]
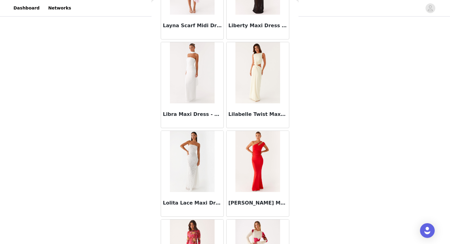
click at [214, 117] on h3 "Libra Maxi Dress - White" at bounding box center [192, 114] width 59 height 7
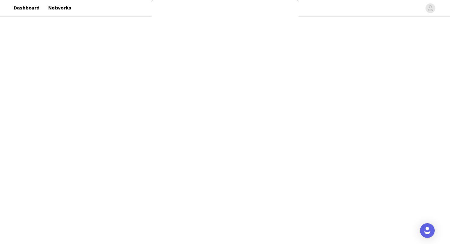
scroll to position [0, 0]
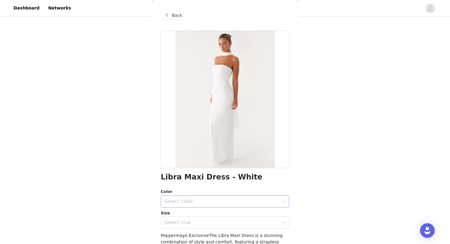
click at [194, 201] on div "Select color" at bounding box center [222, 202] width 115 height 6
click at [190, 212] on li "White" at bounding box center [225, 215] width 129 height 10
click at [189, 222] on div "Select size" at bounding box center [222, 223] width 115 height 6
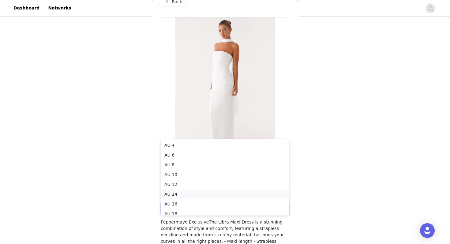
scroll to position [3, 0]
click at [176, 161] on li "AU 8" at bounding box center [225, 162] width 129 height 10
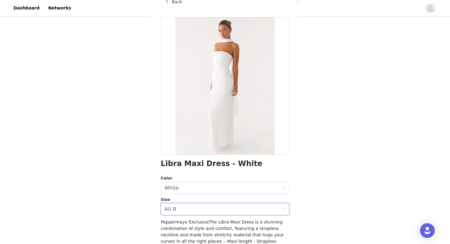
scroll to position [78, 0]
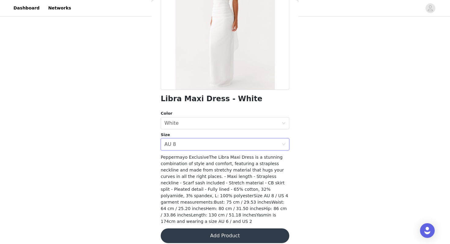
click at [222, 229] on button "Add Product" at bounding box center [225, 236] width 129 height 15
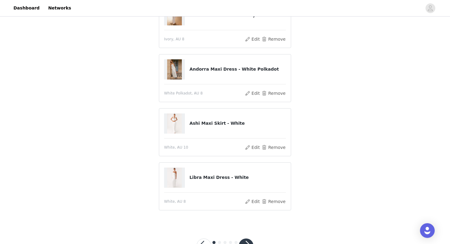
scroll to position [191, 0]
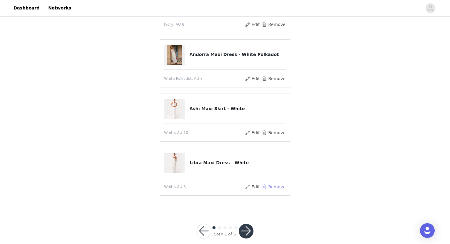
click at [272, 186] on button "Remove" at bounding box center [274, 187] width 25 height 7
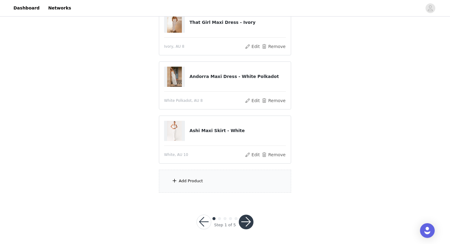
scroll to position [185, 0]
click at [218, 182] on div "Add Product" at bounding box center [225, 181] width 132 height 23
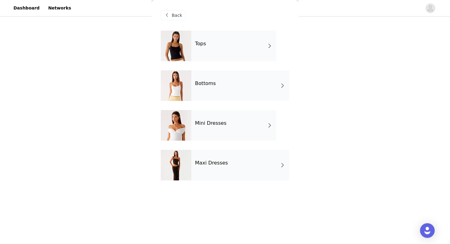
click at [235, 165] on div "Maxi Dresses" at bounding box center [240, 165] width 98 height 31
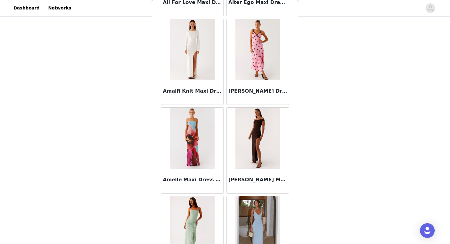
scroll to position [693, 0]
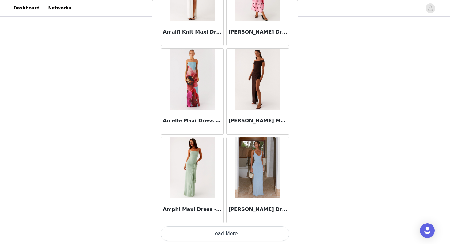
click at [222, 235] on button "Load More" at bounding box center [225, 234] width 129 height 15
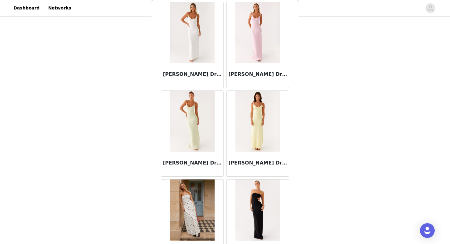
scroll to position [917, 0]
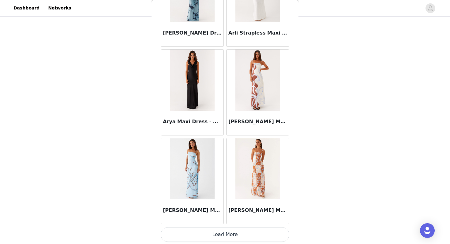
click at [217, 233] on button "Load More" at bounding box center [225, 235] width 129 height 15
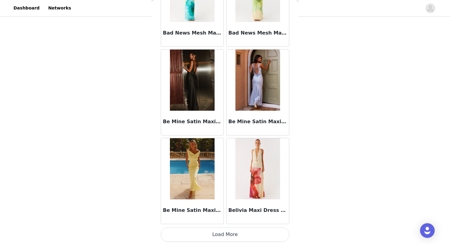
scroll to position [2470, 0]
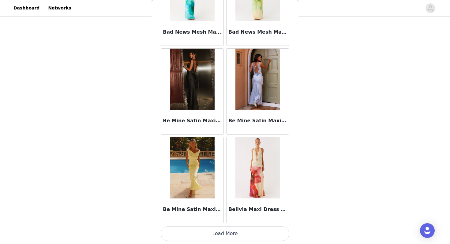
click at [224, 232] on button "Load More" at bounding box center [225, 234] width 129 height 15
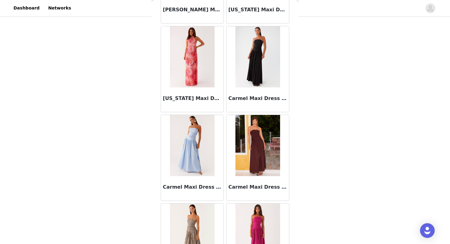
scroll to position [3358, 0]
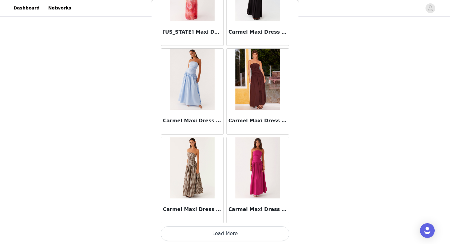
click at [223, 233] on button "Load More" at bounding box center [225, 234] width 129 height 15
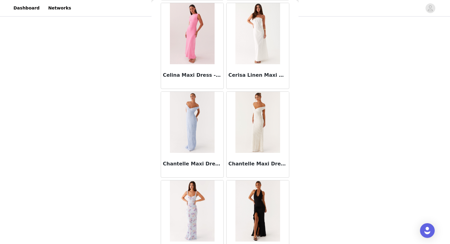
scroll to position [4026, 0]
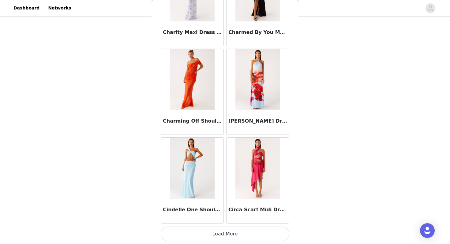
click at [226, 230] on button "Load More" at bounding box center [225, 234] width 129 height 15
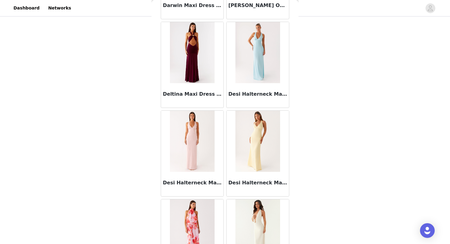
scroll to position [5113, 0]
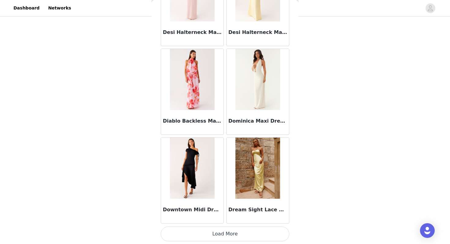
click at [229, 234] on button "Load More" at bounding box center [225, 234] width 129 height 15
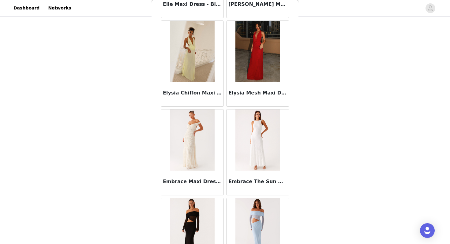
scroll to position [6024, 0]
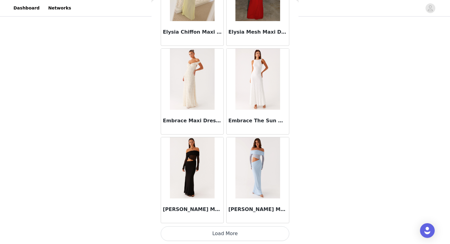
click at [233, 236] on button "Load More" at bounding box center [225, 234] width 129 height 15
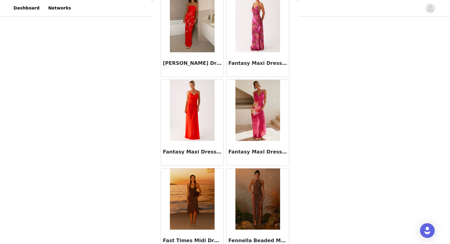
scroll to position [6912, 0]
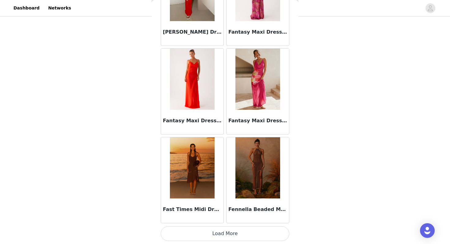
click at [221, 236] on button "Load More" at bounding box center [225, 234] width 129 height 15
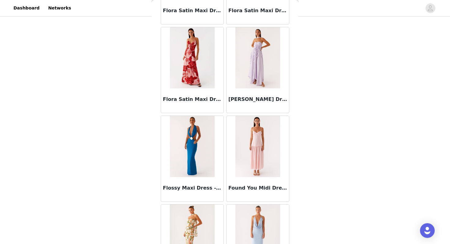
scroll to position [7801, 0]
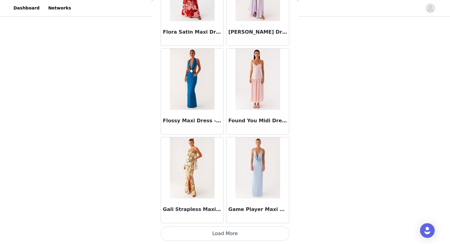
click at [230, 232] on button "Load More" at bounding box center [225, 234] width 129 height 15
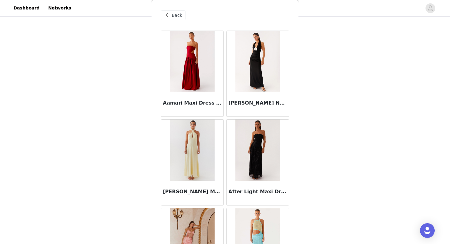
scroll to position [6289, 0]
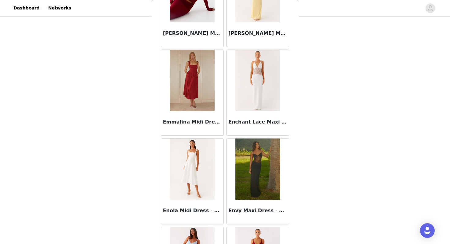
click at [192, 83] on img at bounding box center [192, 80] width 44 height 61
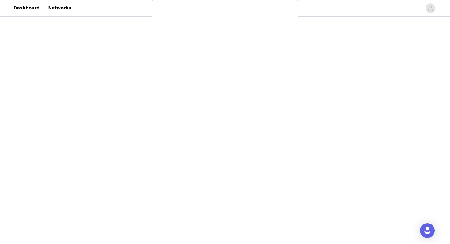
scroll to position [0, 0]
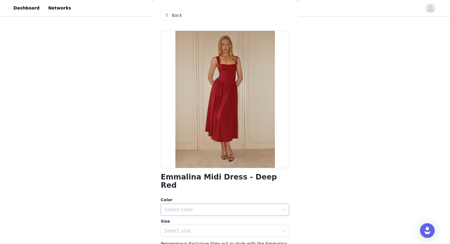
click at [240, 207] on div "Select color" at bounding box center [222, 210] width 115 height 6
click at [210, 215] on li "Deep Red" at bounding box center [225, 215] width 129 height 10
click at [204, 228] on div "Select size" at bounding box center [222, 231] width 115 height 6
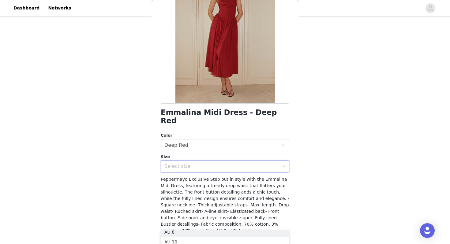
scroll to position [21, 0]
click at [188, 235] on li "AU 8" at bounding box center [225, 236] width 129 height 10
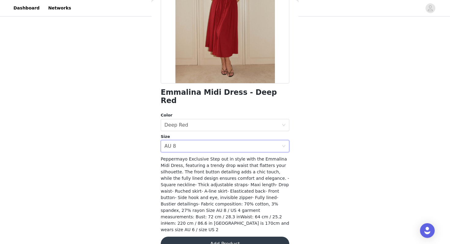
click at [210, 237] on button "Add Product" at bounding box center [225, 244] width 129 height 15
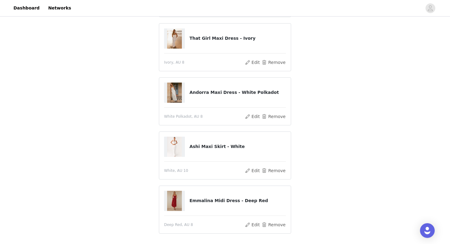
scroll to position [169, 0]
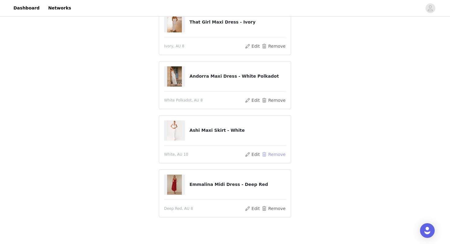
click at [275, 154] on button "Remove" at bounding box center [274, 154] width 25 height 7
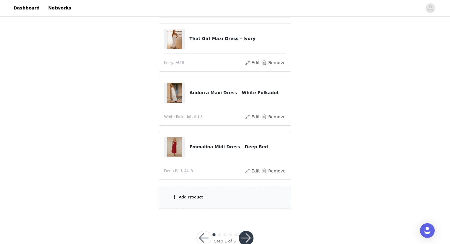
click at [217, 201] on div "Add Product" at bounding box center [225, 197] width 132 height 23
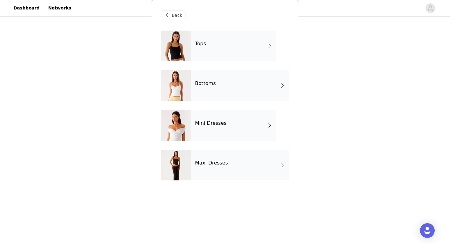
click at [226, 42] on div "Tops" at bounding box center [233, 46] width 85 height 31
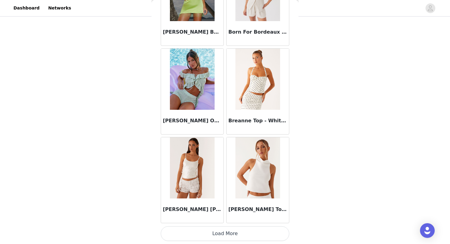
scroll to position [185, 0]
click at [230, 229] on button "Load More" at bounding box center [225, 234] width 129 height 15
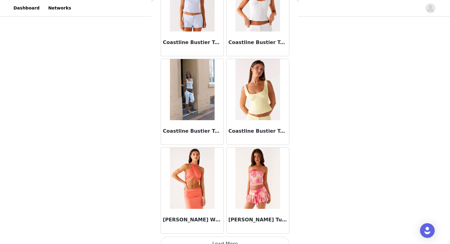
scroll to position [1581, 0]
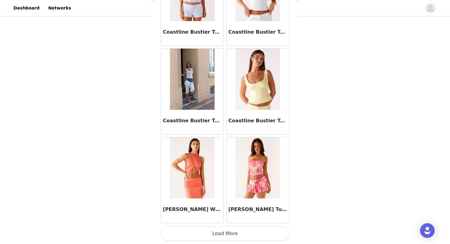
click at [222, 235] on button "Load More" at bounding box center [225, 234] width 129 height 15
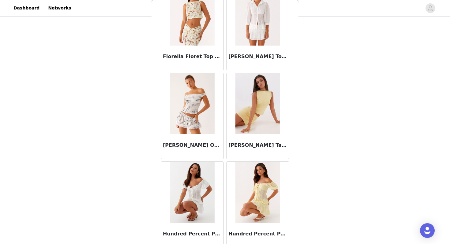
scroll to position [2470, 0]
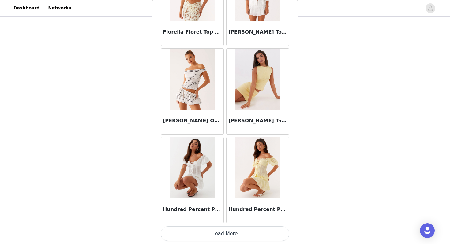
click at [235, 233] on button "Load More" at bounding box center [225, 234] width 129 height 15
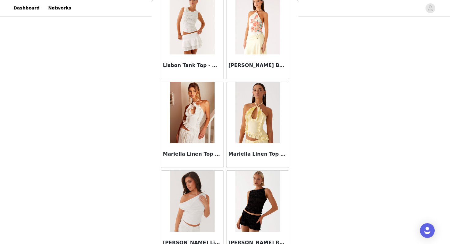
scroll to position [3358, 0]
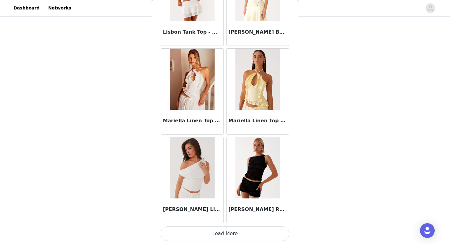
click at [232, 237] on button "Load More" at bounding box center [225, 234] width 129 height 15
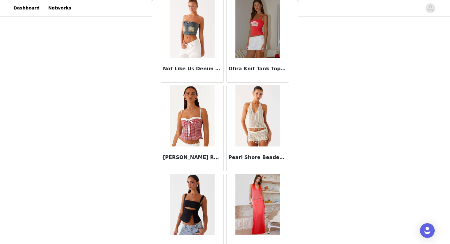
scroll to position [4247, 0]
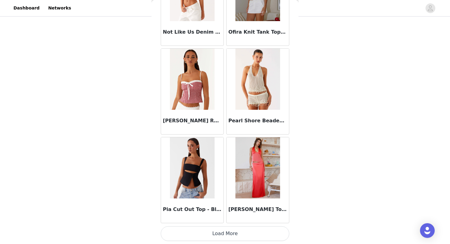
click at [218, 235] on button "Load More" at bounding box center [225, 234] width 129 height 15
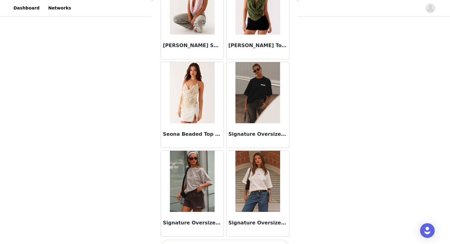
scroll to position [5135, 0]
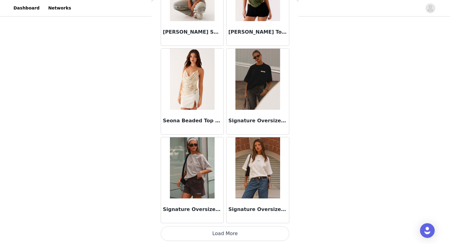
click at [194, 233] on button "Load More" at bounding box center [225, 234] width 129 height 15
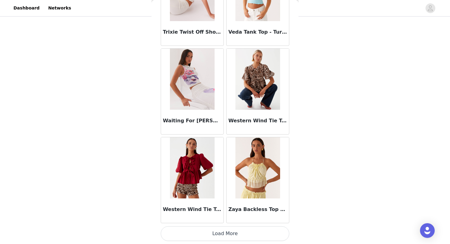
scroll to position [6023, 0]
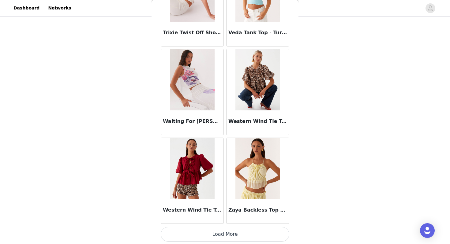
click at [198, 236] on button "Load More" at bounding box center [225, 234] width 129 height 15
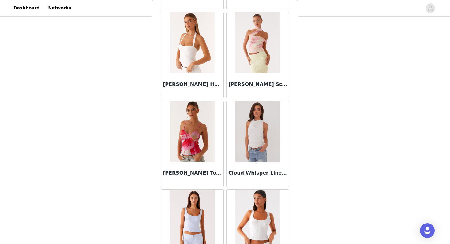
scroll to position [1342, 0]
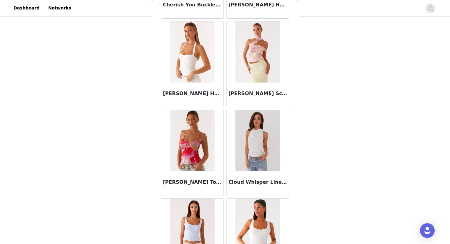
click at [251, 145] on img at bounding box center [258, 140] width 44 height 61
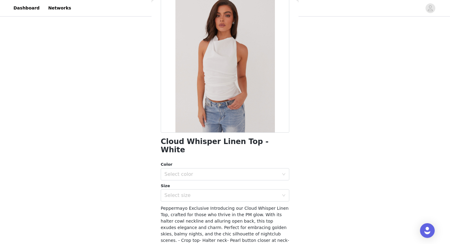
scroll to position [36, 0]
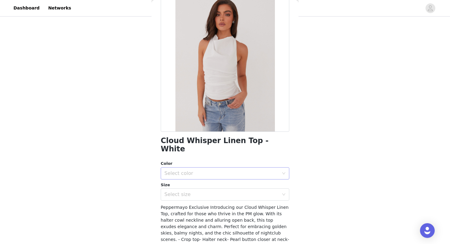
click at [216, 168] on div "Select color" at bounding box center [223, 174] width 117 height 12
click at [203, 176] on li "White" at bounding box center [225, 179] width 129 height 10
click at [200, 192] on div "Select size" at bounding box center [222, 195] width 115 height 6
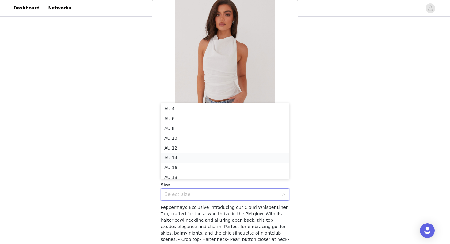
scroll to position [3, 0]
click at [179, 126] on li "AU 8" at bounding box center [225, 126] width 129 height 10
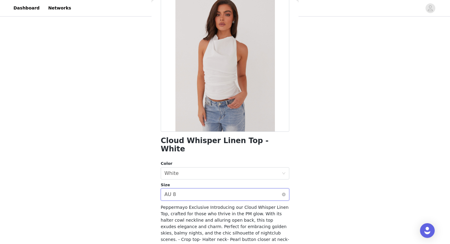
scroll to position [72, 0]
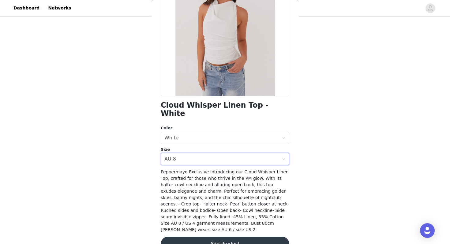
click at [186, 237] on button "Add Product" at bounding box center [225, 244] width 129 height 15
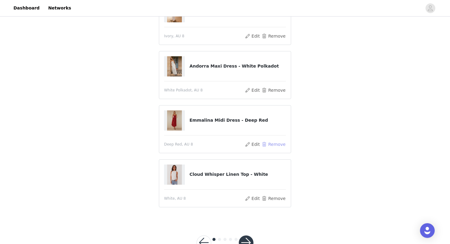
click at [268, 143] on button "Remove" at bounding box center [274, 144] width 25 height 7
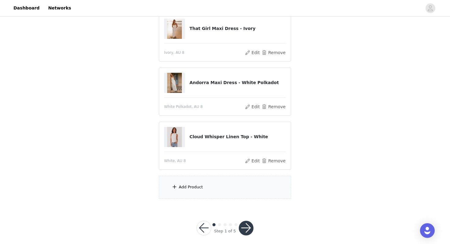
click at [219, 185] on div "Add Product" at bounding box center [225, 187] width 132 height 23
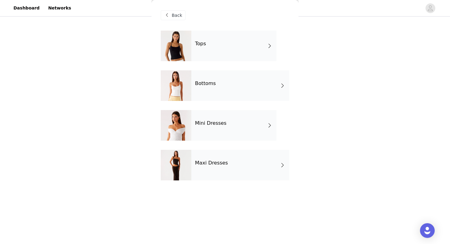
click at [220, 85] on div "Bottoms" at bounding box center [240, 85] width 98 height 31
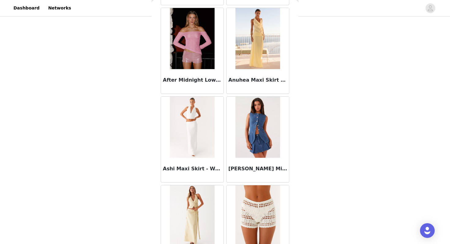
scroll to position [112, 0]
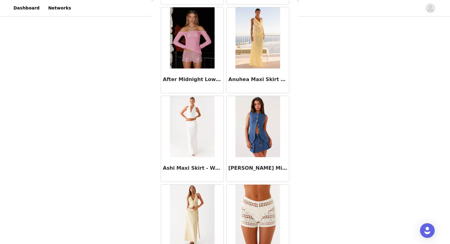
click at [200, 160] on div "Ashi Maxi Skirt - White" at bounding box center [192, 169] width 62 height 25
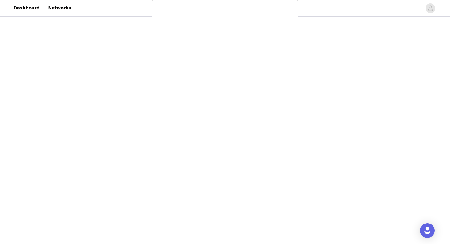
scroll to position [72, 0]
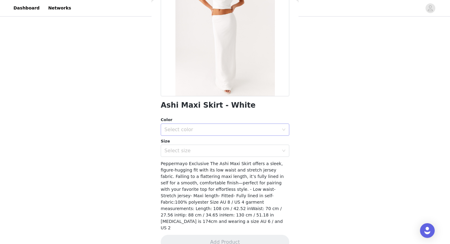
click at [220, 126] on div "Select color" at bounding box center [223, 130] width 117 height 12
click at [204, 139] on li "White" at bounding box center [225, 143] width 129 height 10
click at [201, 145] on div "Select size" at bounding box center [225, 151] width 129 height 12
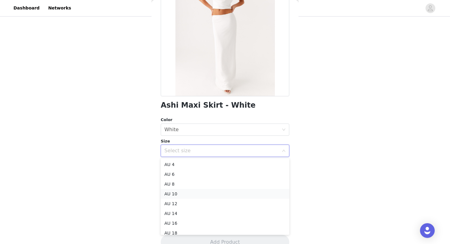
click at [178, 192] on li "AU 10" at bounding box center [225, 194] width 129 height 10
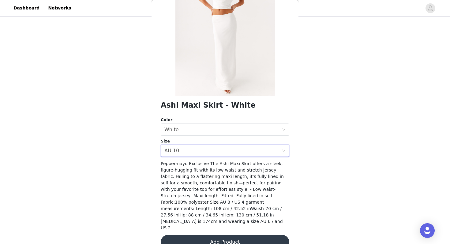
click at [215, 235] on button "Add Product" at bounding box center [225, 242] width 129 height 15
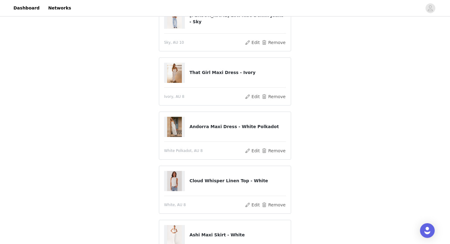
scroll to position [157, 0]
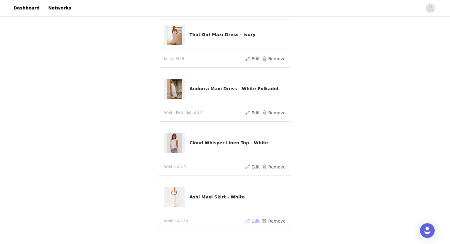
click at [253, 221] on button "Edit" at bounding box center [253, 221] width 16 height 7
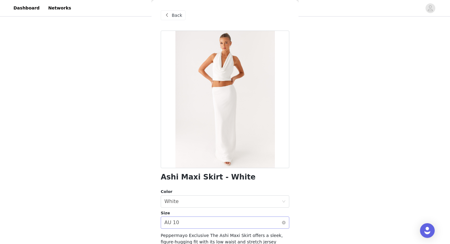
click at [196, 224] on div "Select size AU 10" at bounding box center [223, 223] width 117 height 12
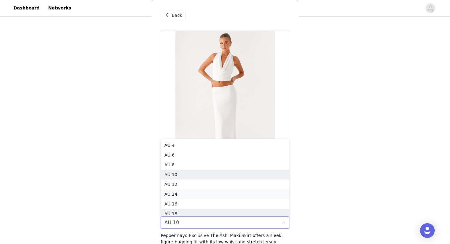
scroll to position [3, 0]
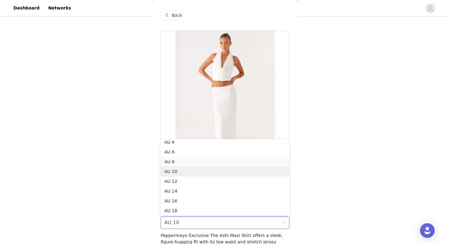
click at [186, 162] on li "AU 8" at bounding box center [225, 162] width 129 height 10
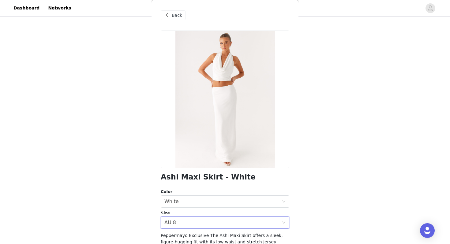
scroll to position [72, 0]
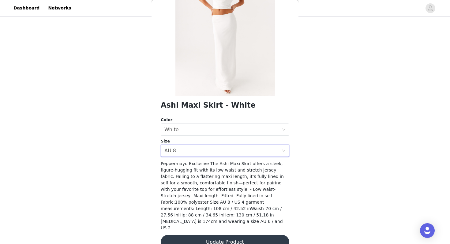
click at [223, 235] on button "Update Product" at bounding box center [225, 242] width 129 height 15
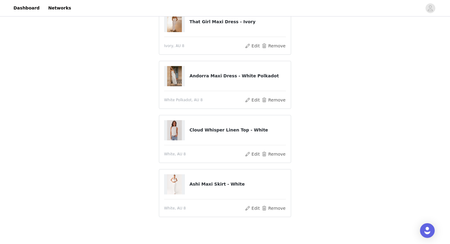
scroll to position [200, 0]
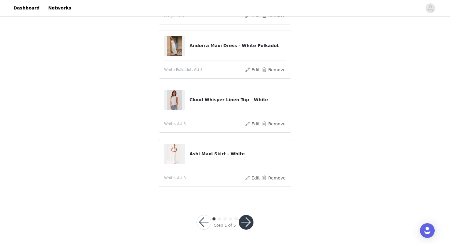
click at [243, 224] on button "button" at bounding box center [246, 222] width 15 height 15
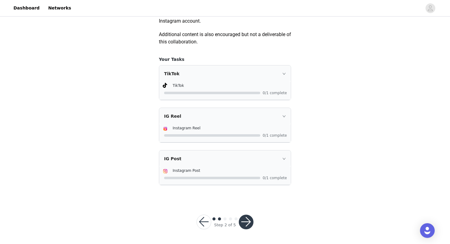
scroll to position [368, 0]
click at [282, 71] on div "TikTok" at bounding box center [225, 74] width 132 height 17
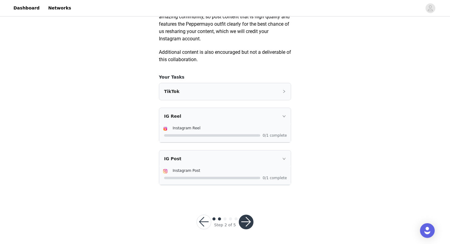
scroll to position [351, 0]
click at [282, 91] on div "TikTok" at bounding box center [225, 92] width 132 height 17
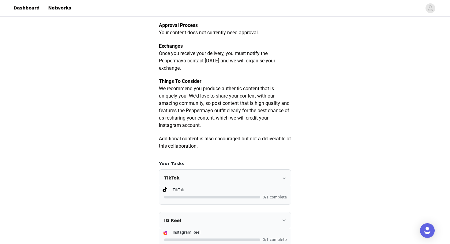
scroll to position [369, 0]
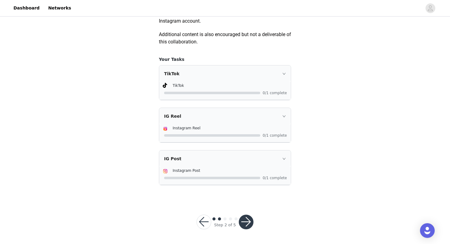
click at [243, 223] on button "button" at bounding box center [246, 222] width 15 height 15
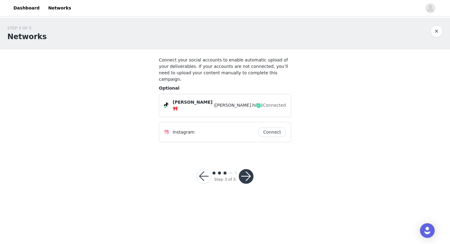
click at [245, 169] on button "button" at bounding box center [246, 176] width 15 height 15
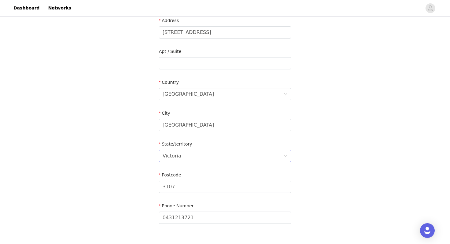
scroll to position [199, 0]
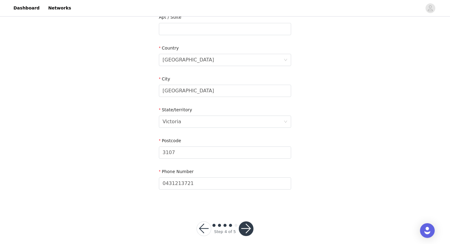
click at [247, 222] on button "button" at bounding box center [246, 229] width 15 height 15
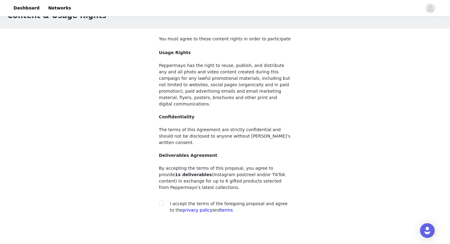
scroll to position [21, 0]
click at [161, 201] on input "checkbox" at bounding box center [161, 203] width 4 height 4
checkbox input "true"
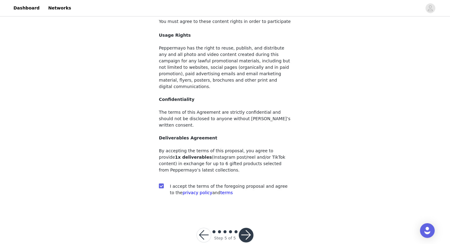
click at [243, 228] on button "button" at bounding box center [246, 235] width 15 height 15
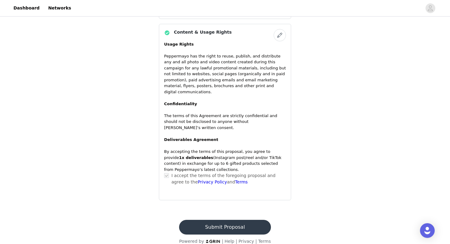
scroll to position [456, 0]
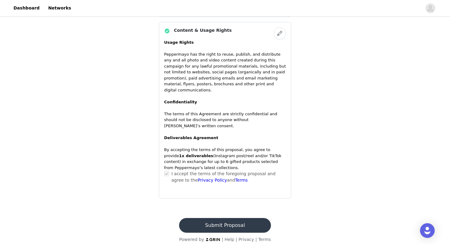
click at [219, 221] on button "Submit Proposal" at bounding box center [225, 225] width 92 height 15
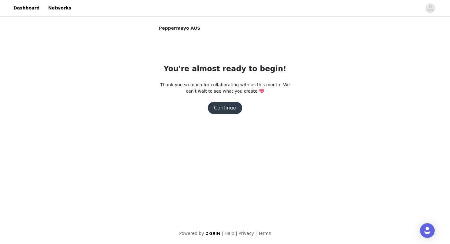
click at [235, 108] on button "Continue" at bounding box center [225, 108] width 34 height 12
